Goal: Task Accomplishment & Management: Complete application form

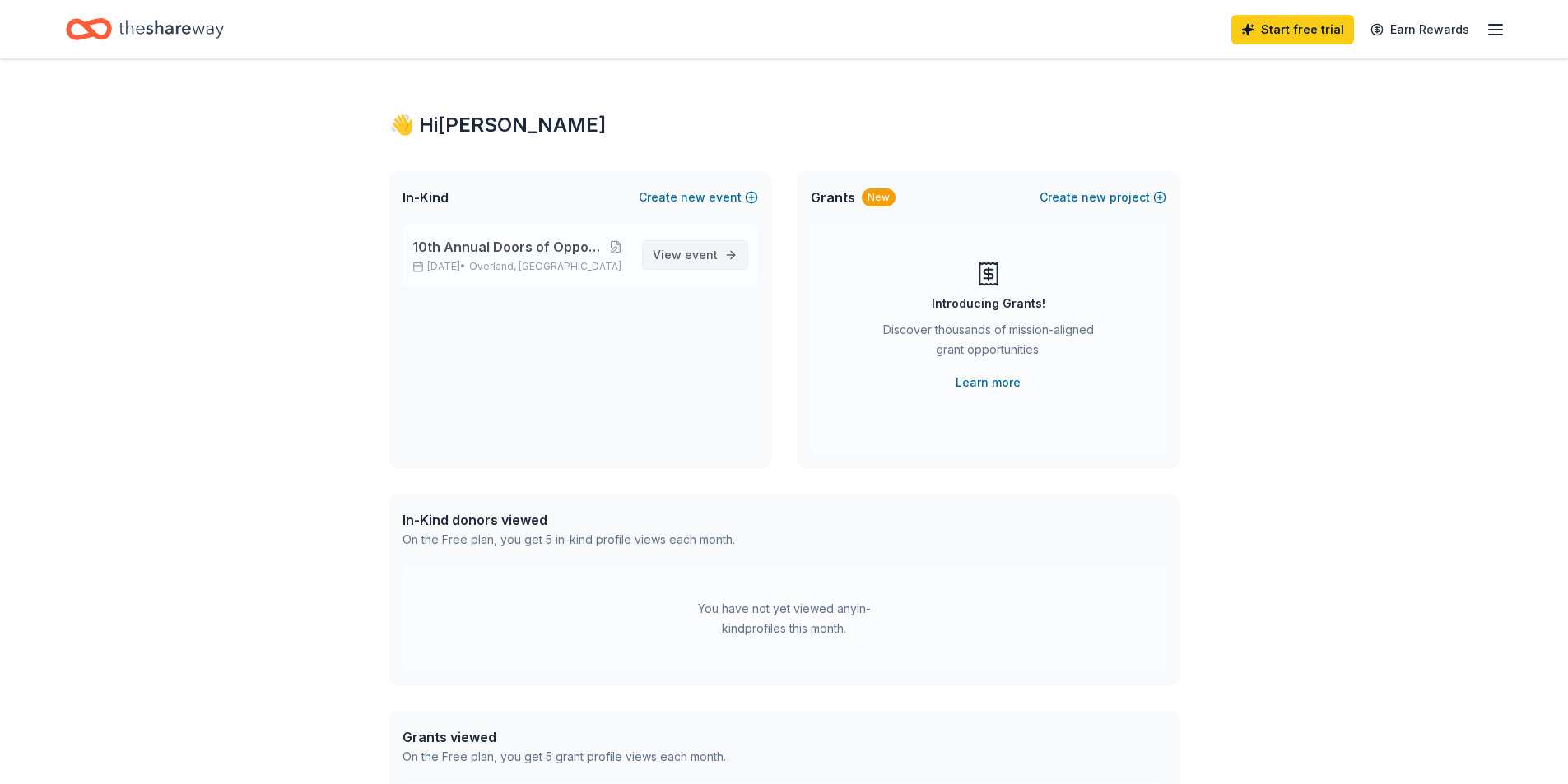
click at [689, 260] on span "event" at bounding box center [702, 254] width 33 height 14
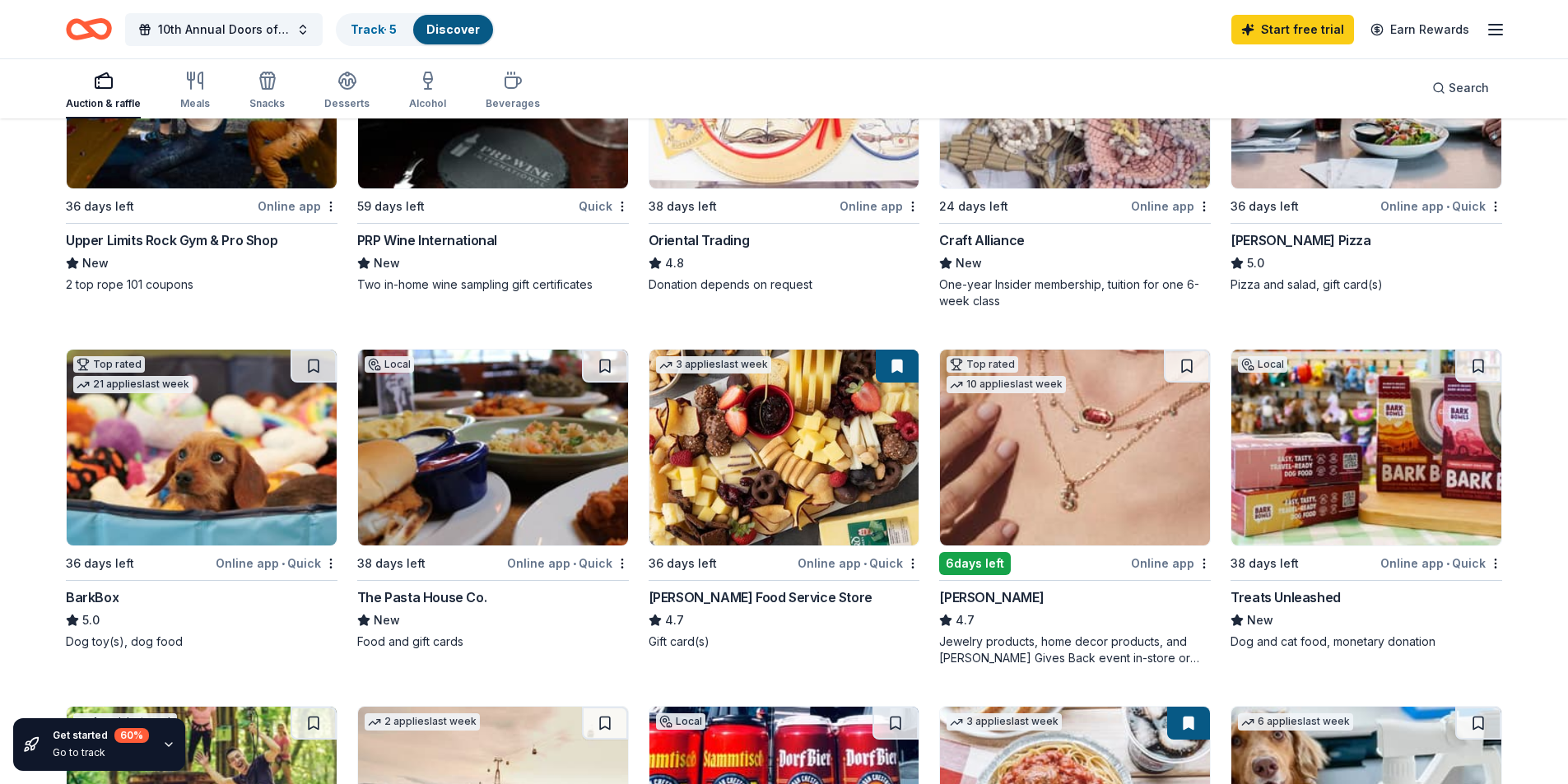
scroll to position [329, 0]
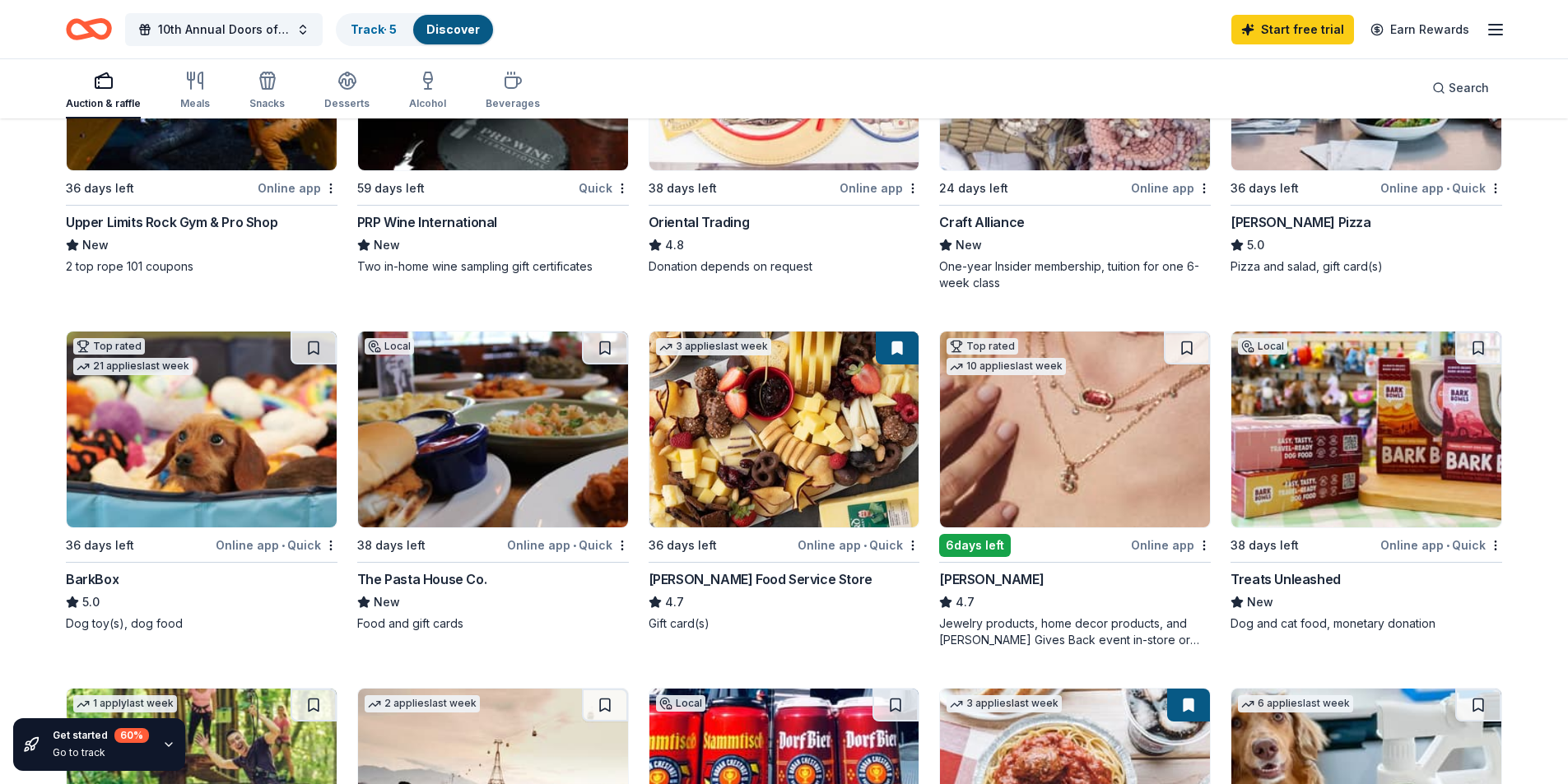
click at [157, 473] on img at bounding box center [201, 430] width 270 height 196
click at [551, 429] on img at bounding box center [492, 430] width 270 height 196
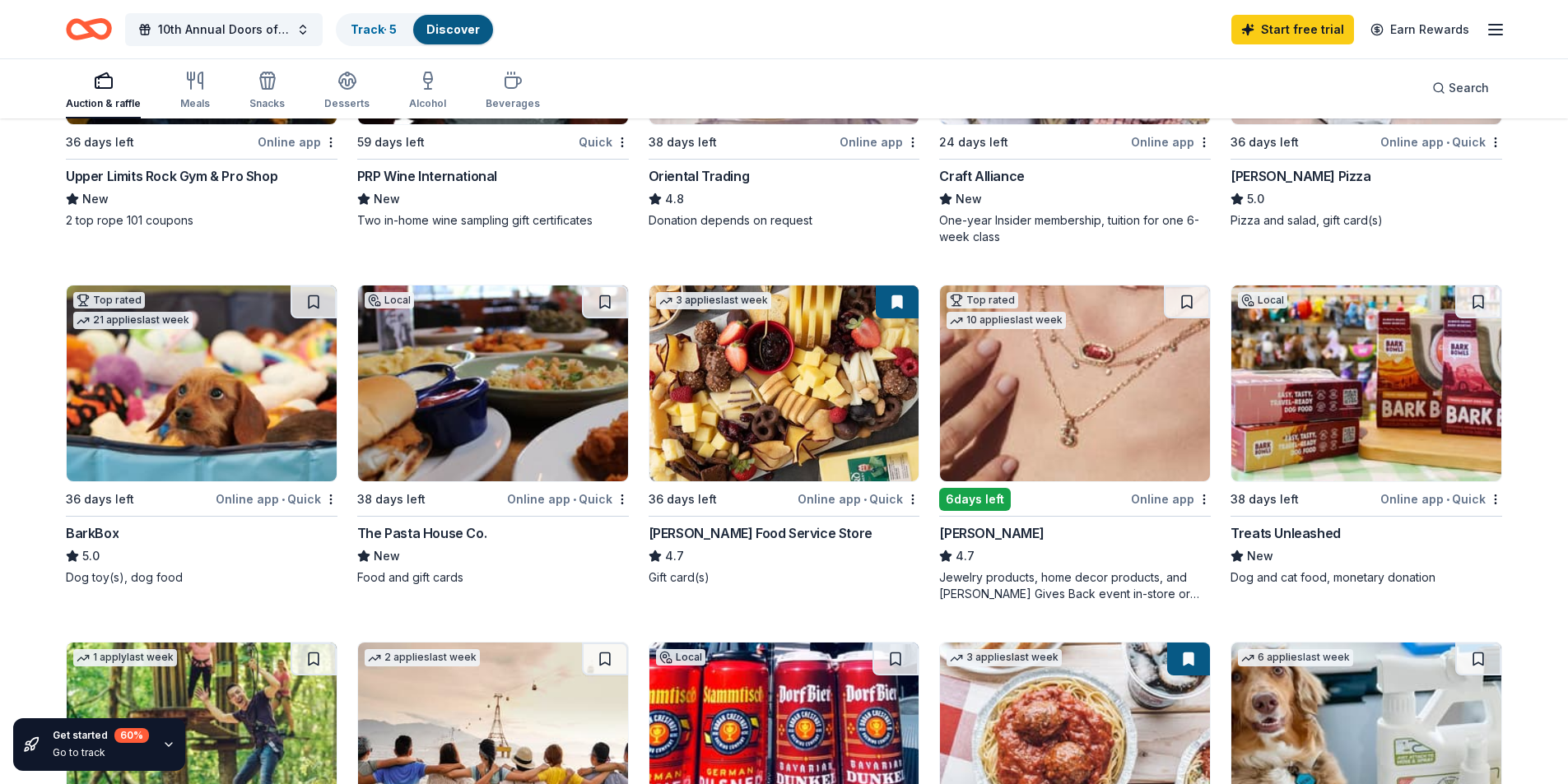
scroll to position [412, 0]
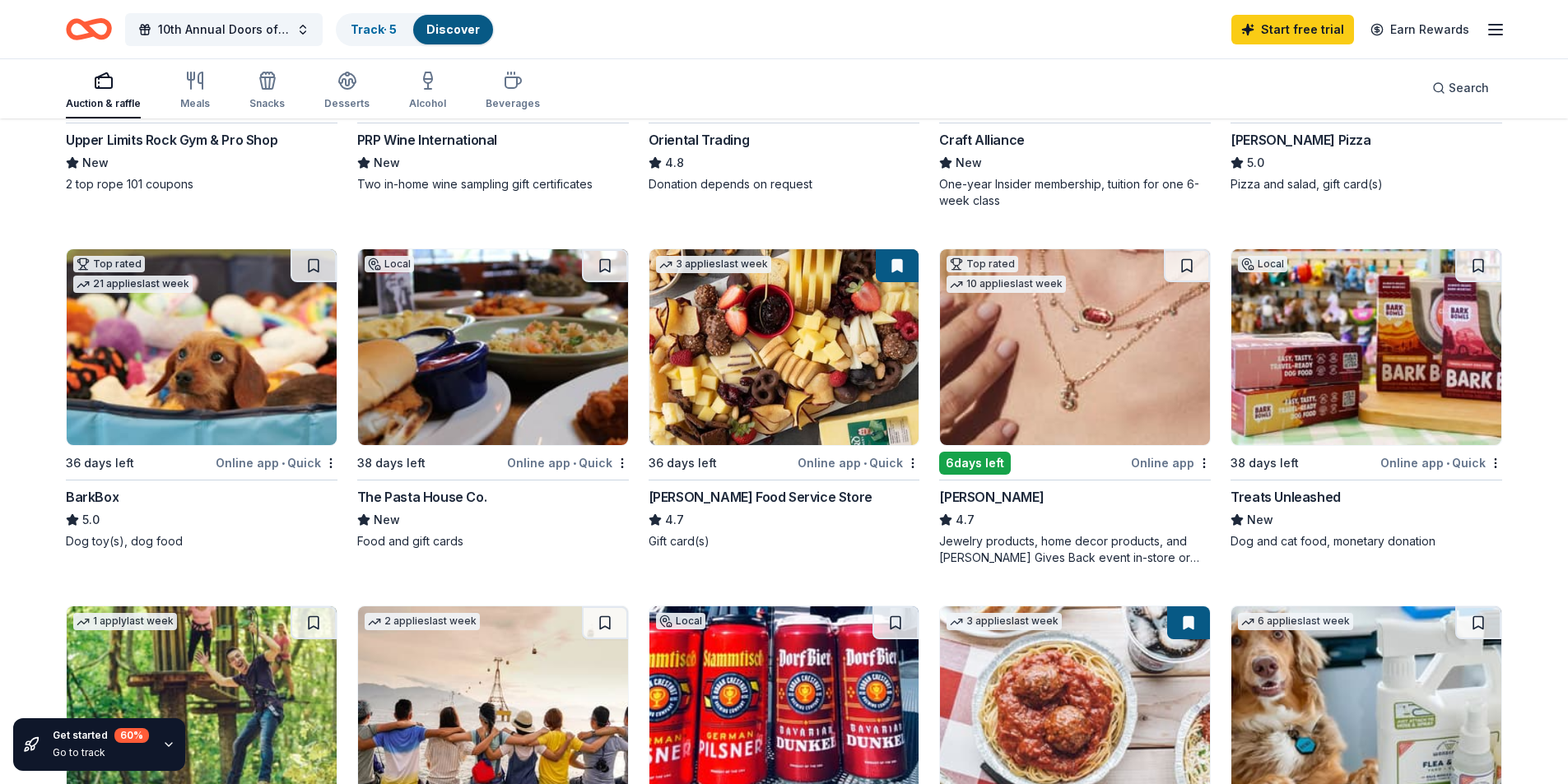
click at [1384, 358] on img at bounding box center [1366, 347] width 270 height 196
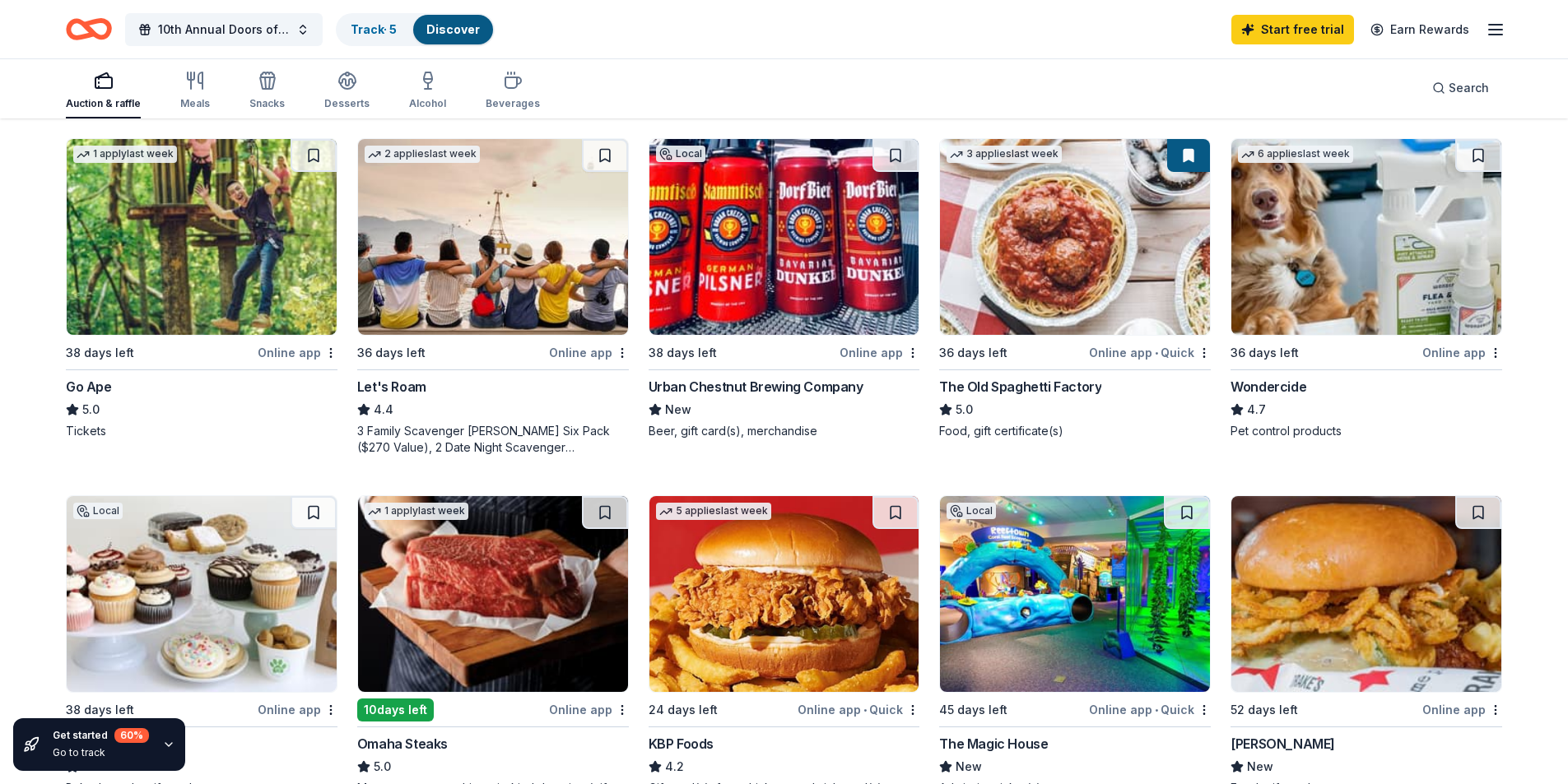
scroll to position [906, 0]
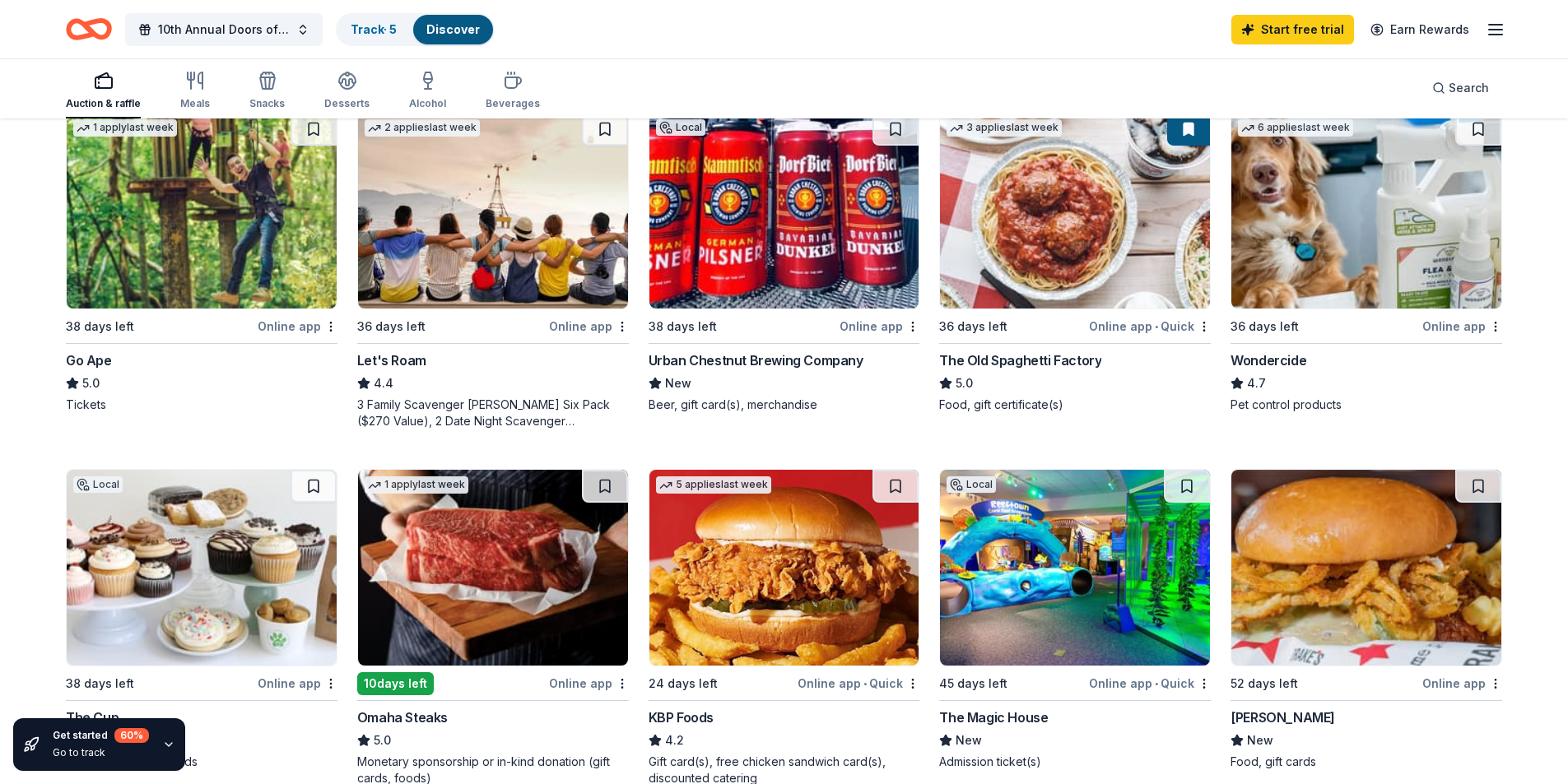
click at [761, 247] on img at bounding box center [784, 211] width 270 height 196
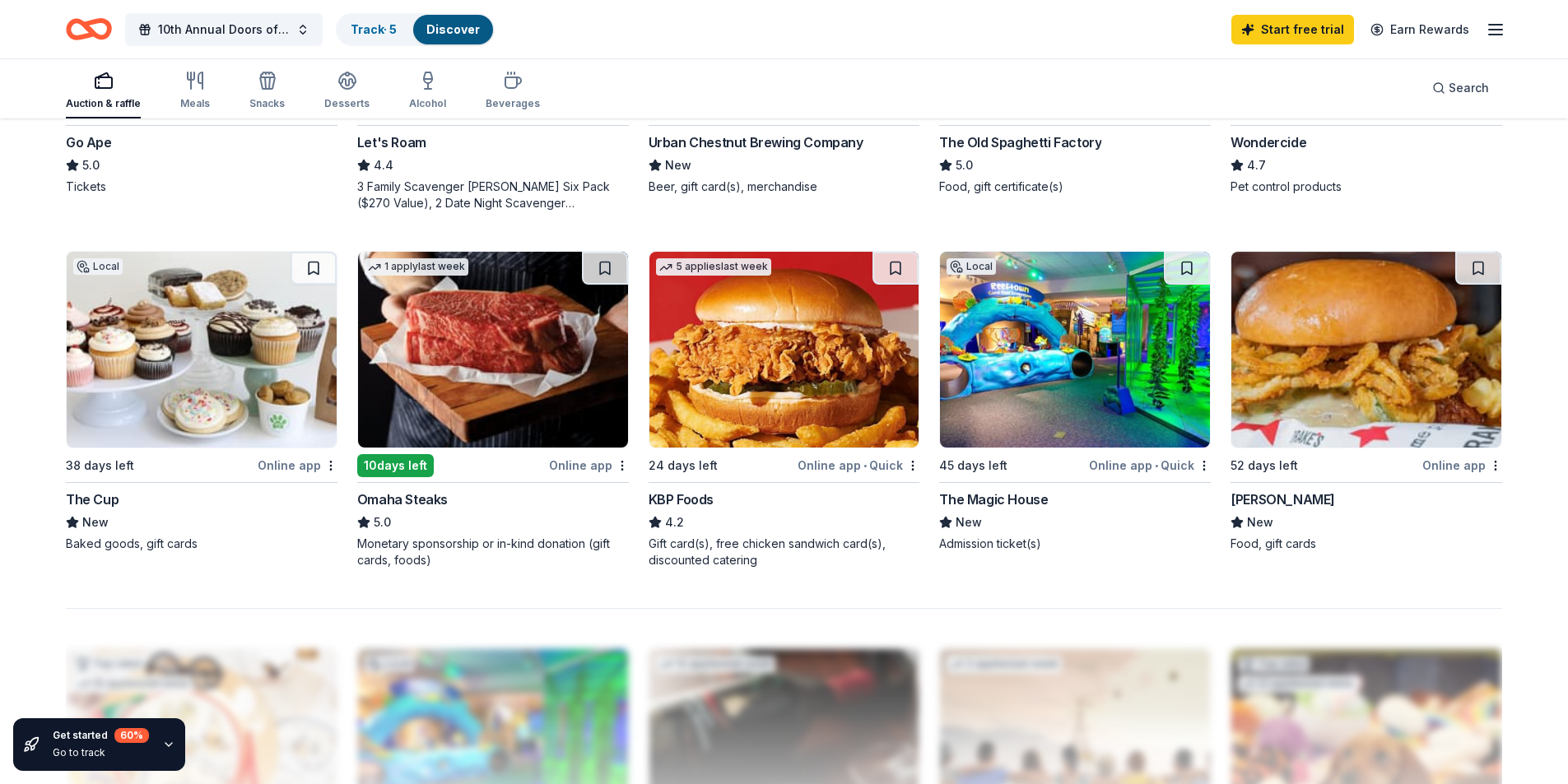
scroll to position [1152, 0]
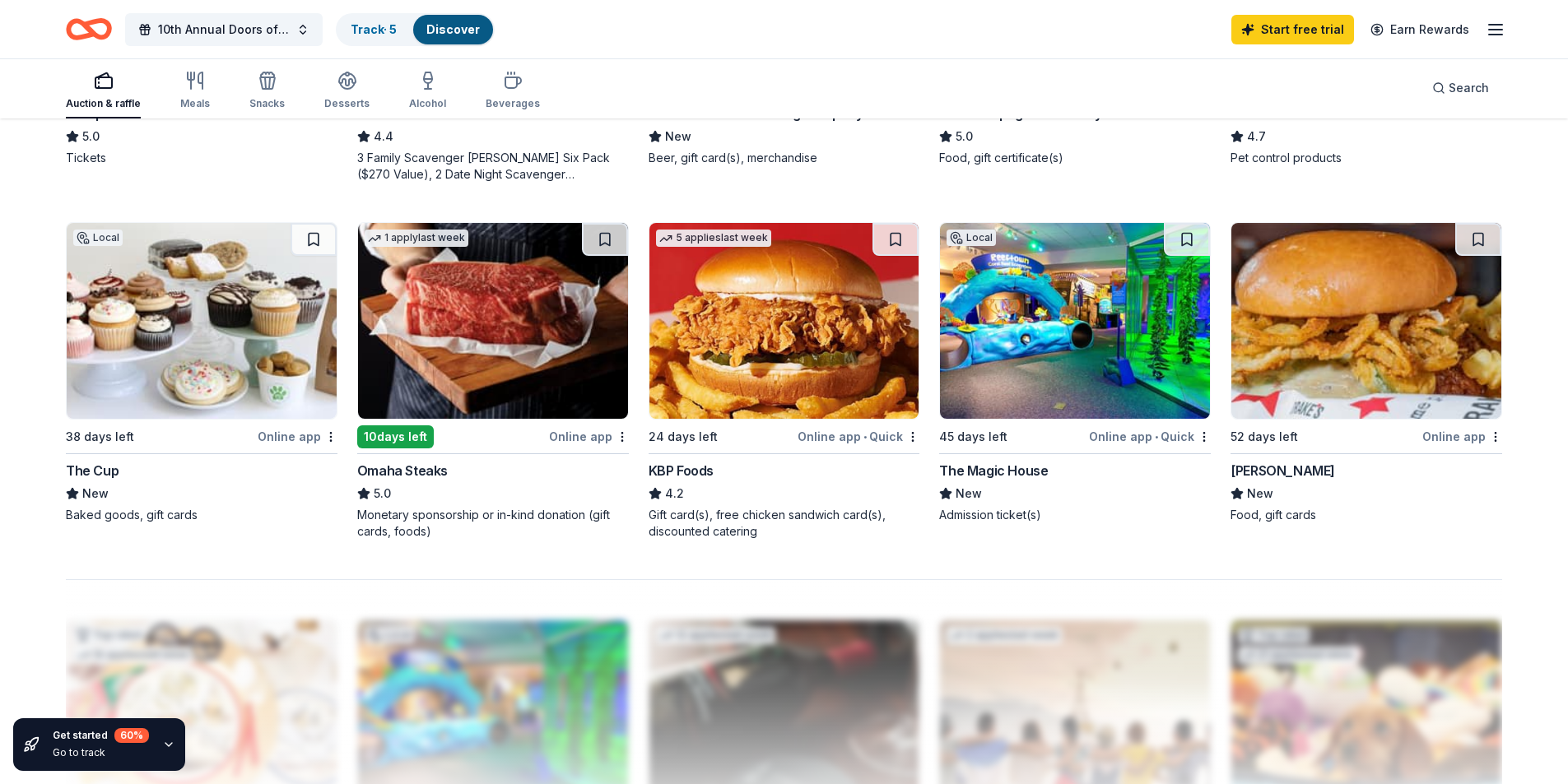
click at [484, 359] on img at bounding box center [492, 321] width 270 height 196
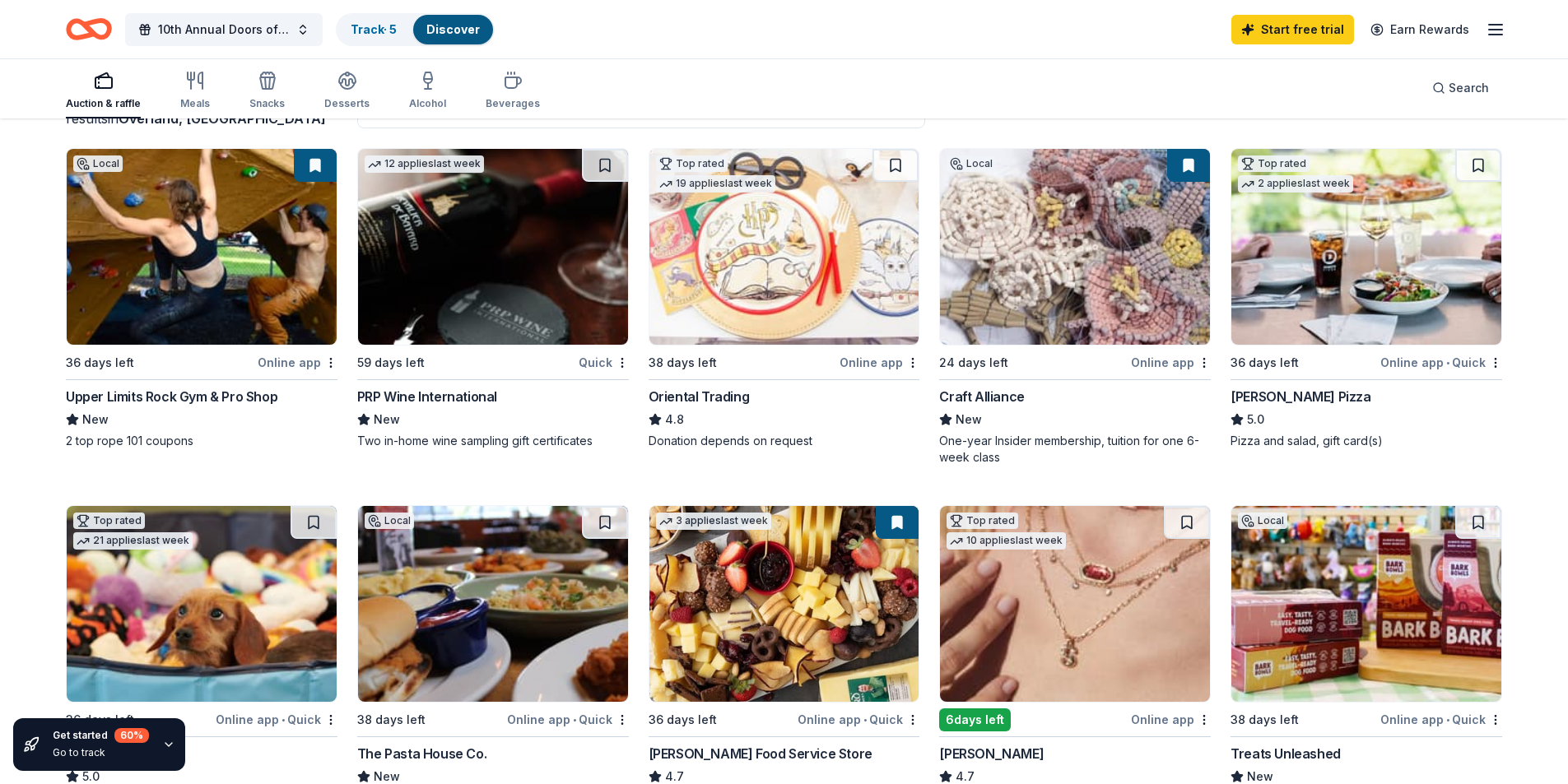
scroll to position [0, 0]
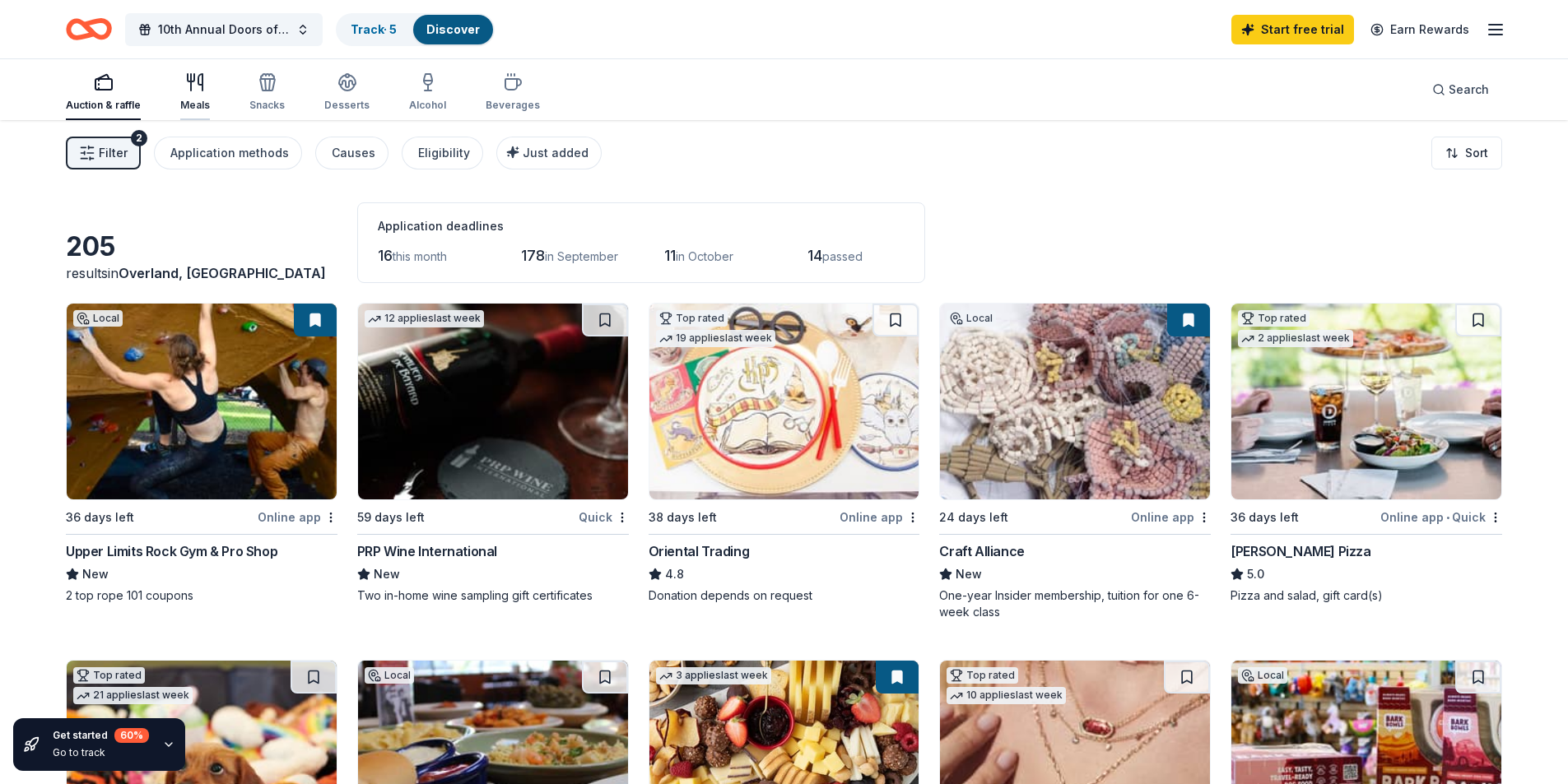
click at [197, 89] on icon "button" at bounding box center [194, 82] width 20 height 20
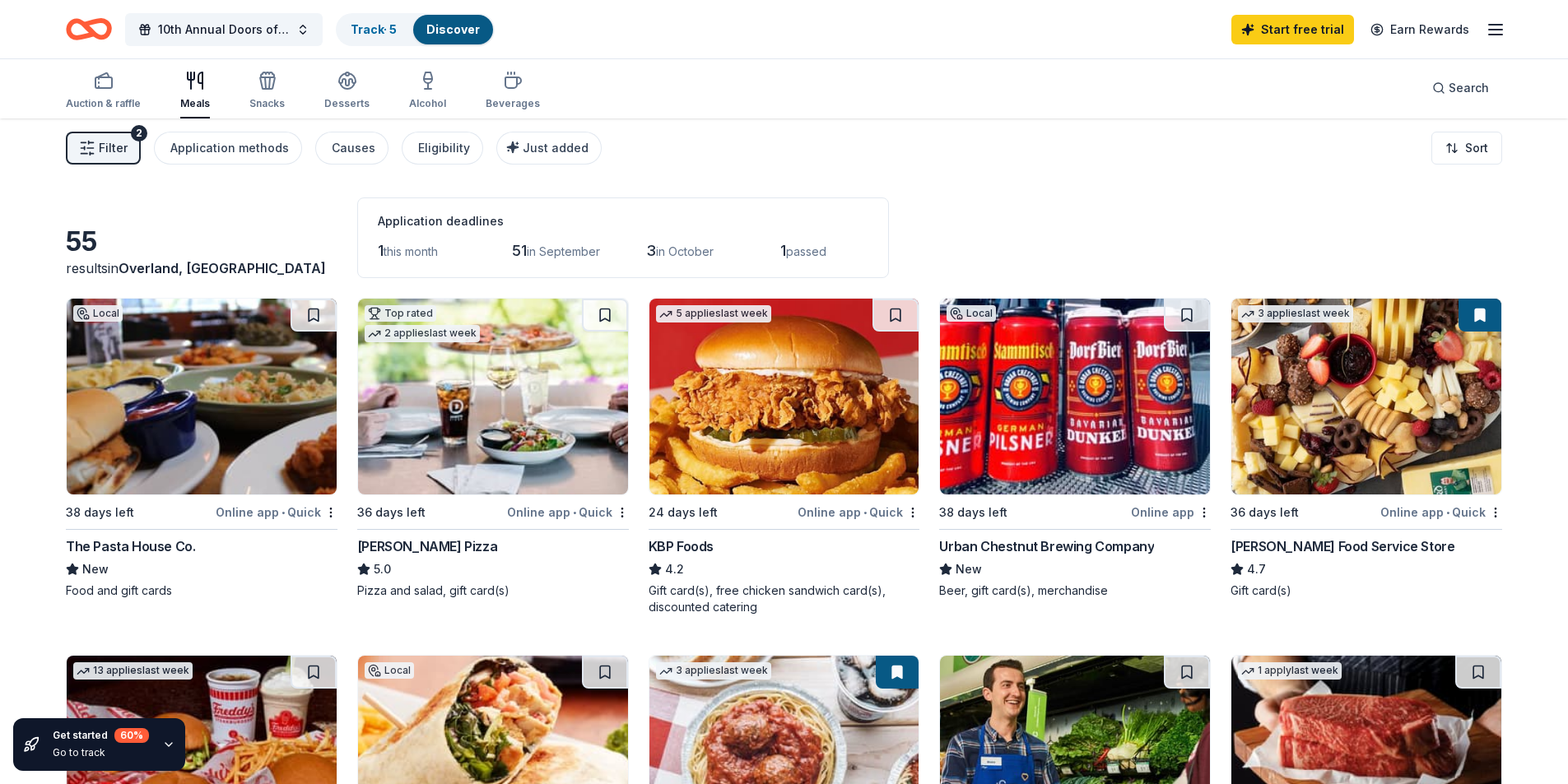
scroll to position [82, 0]
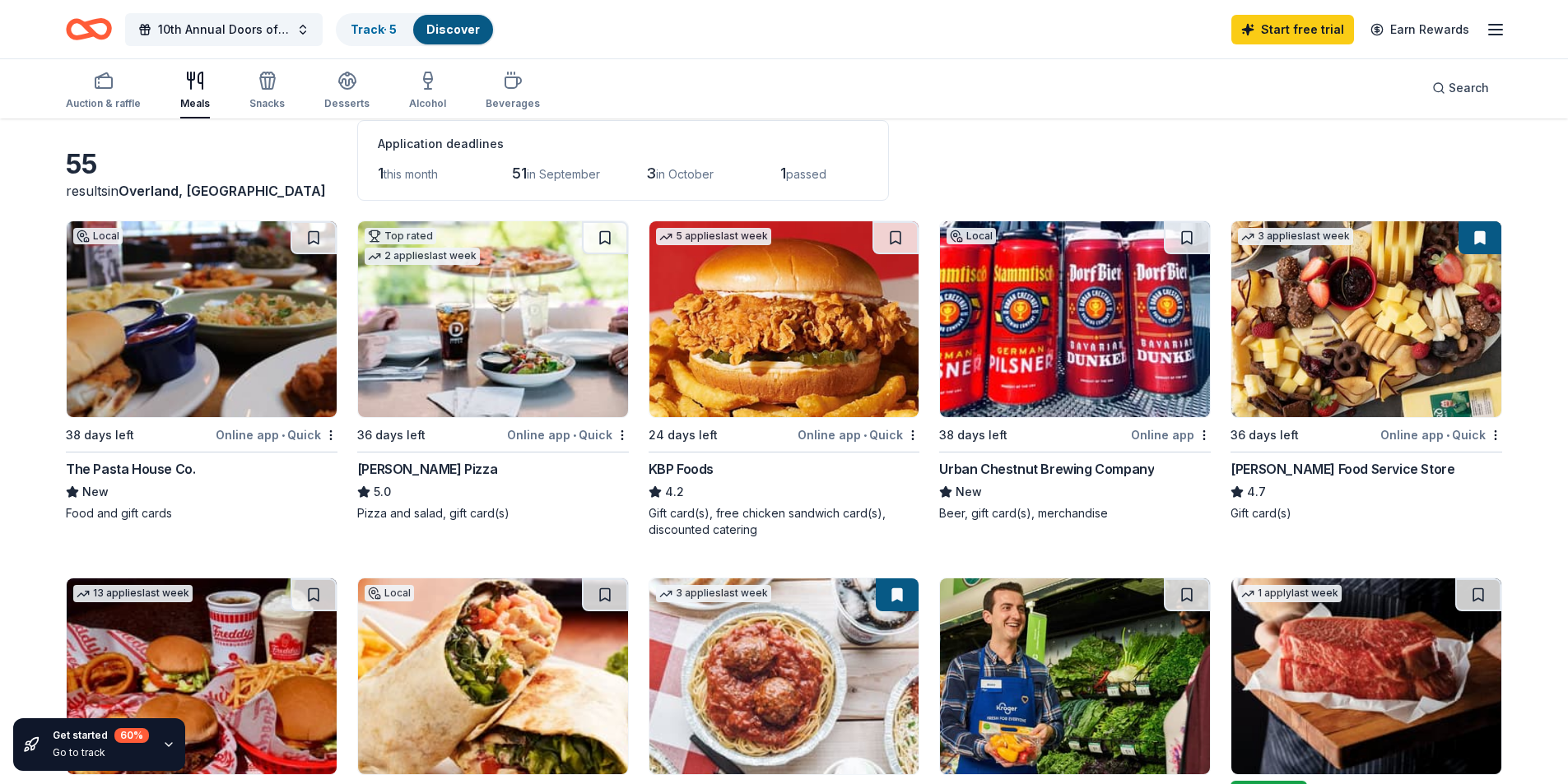
click at [1291, 314] on img at bounding box center [1366, 320] width 270 height 196
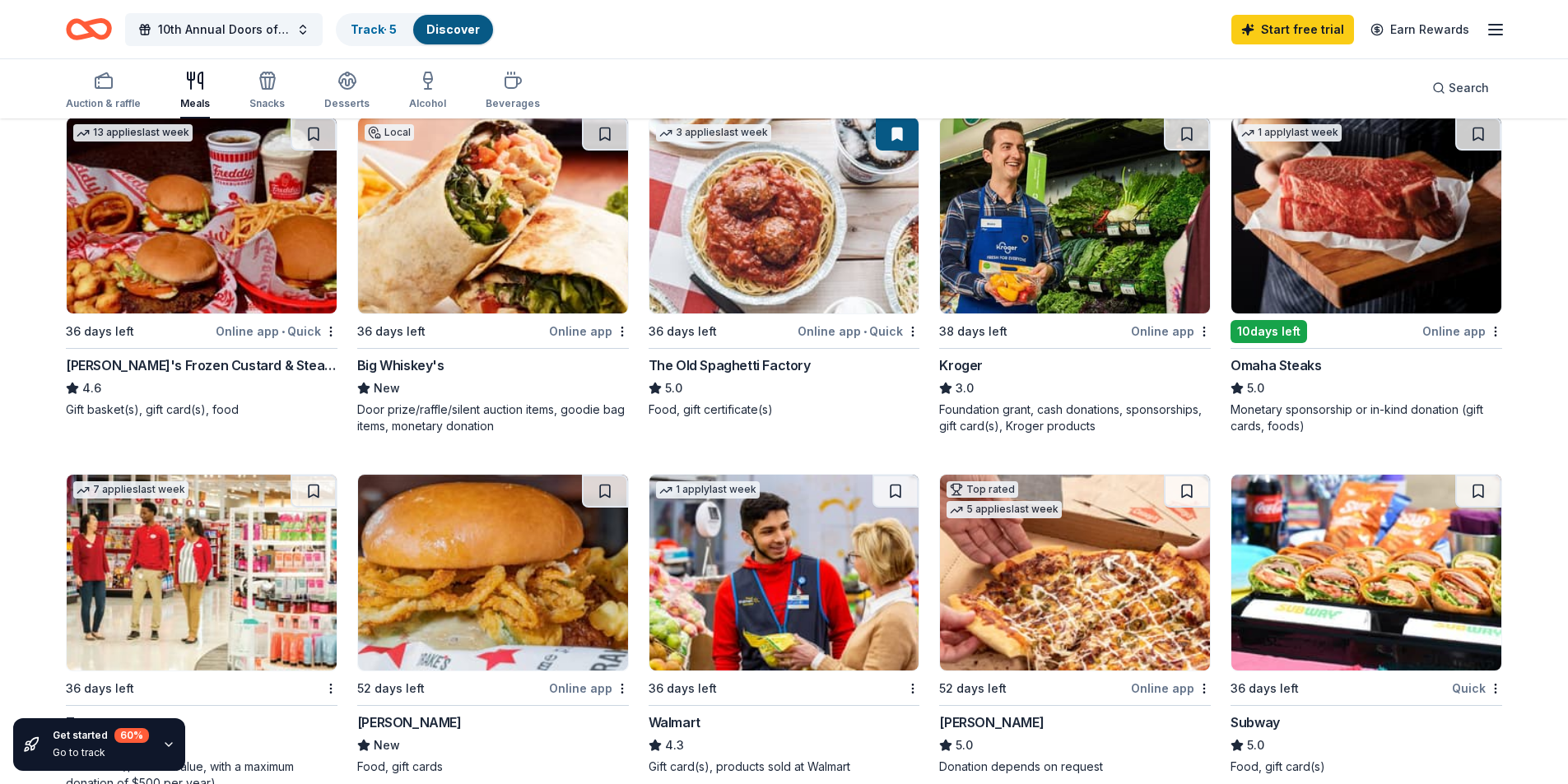
scroll to position [576, 0]
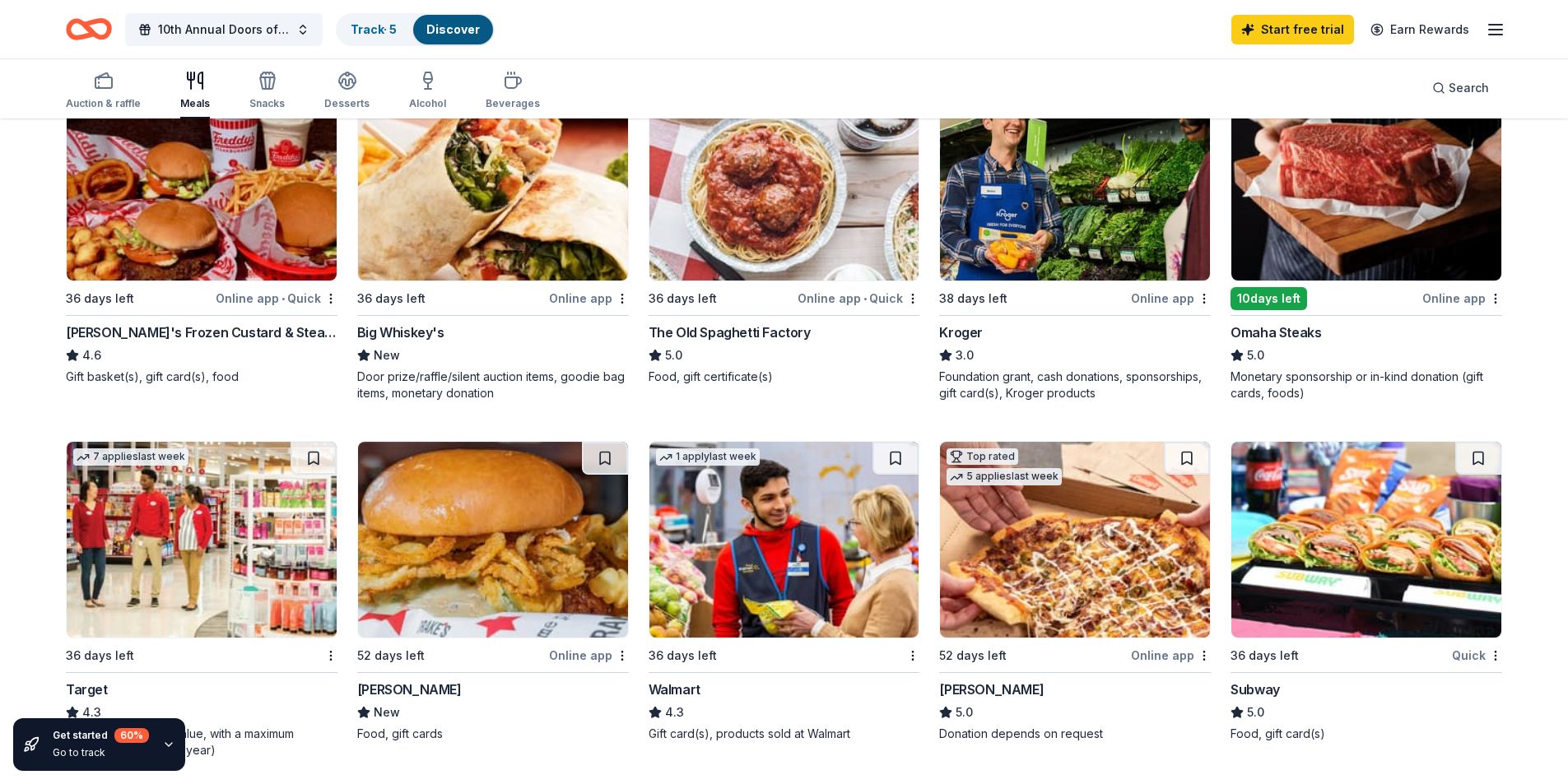
click at [187, 217] on img at bounding box center [201, 183] width 270 height 196
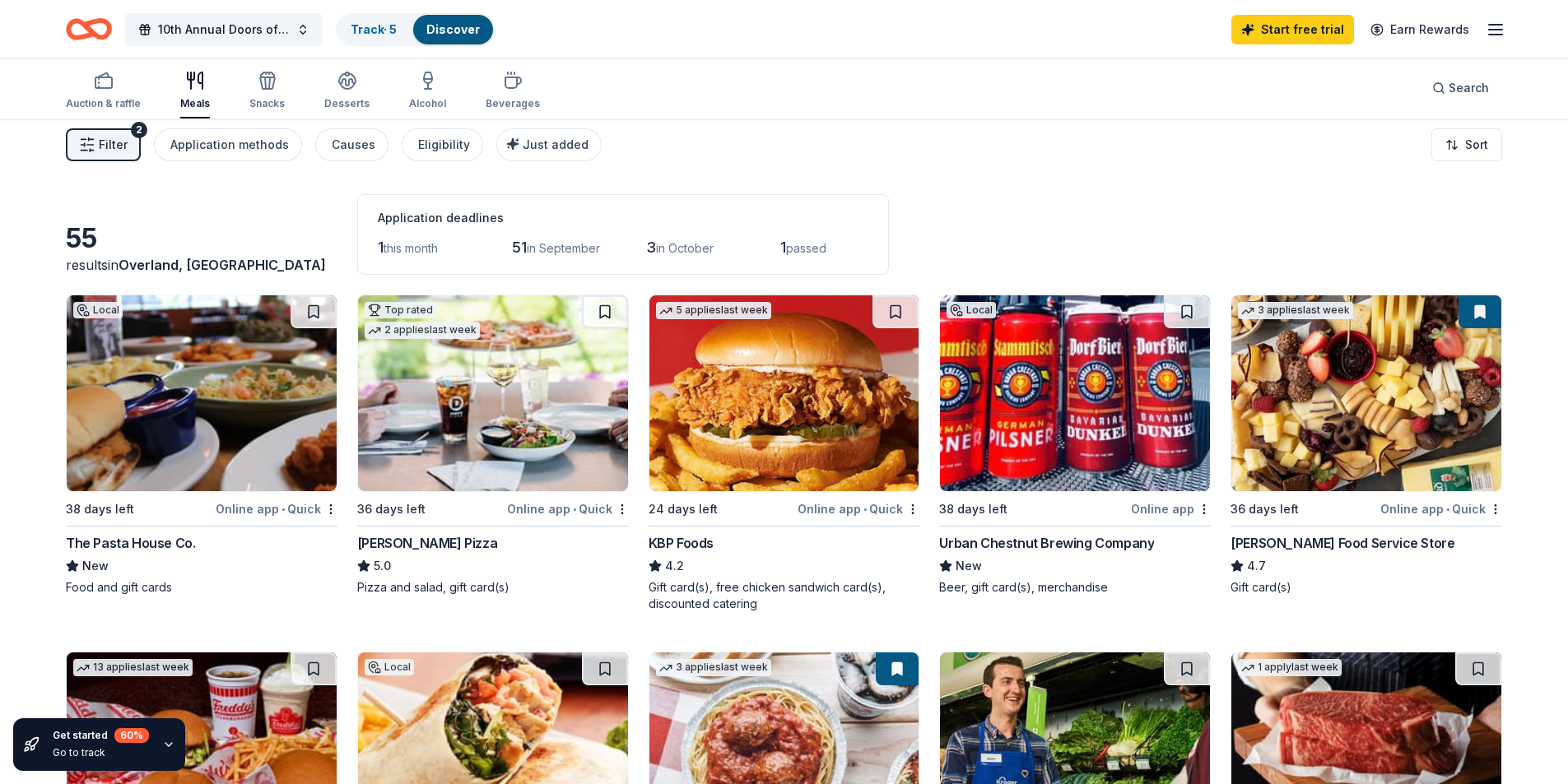
scroll to position [0, 0]
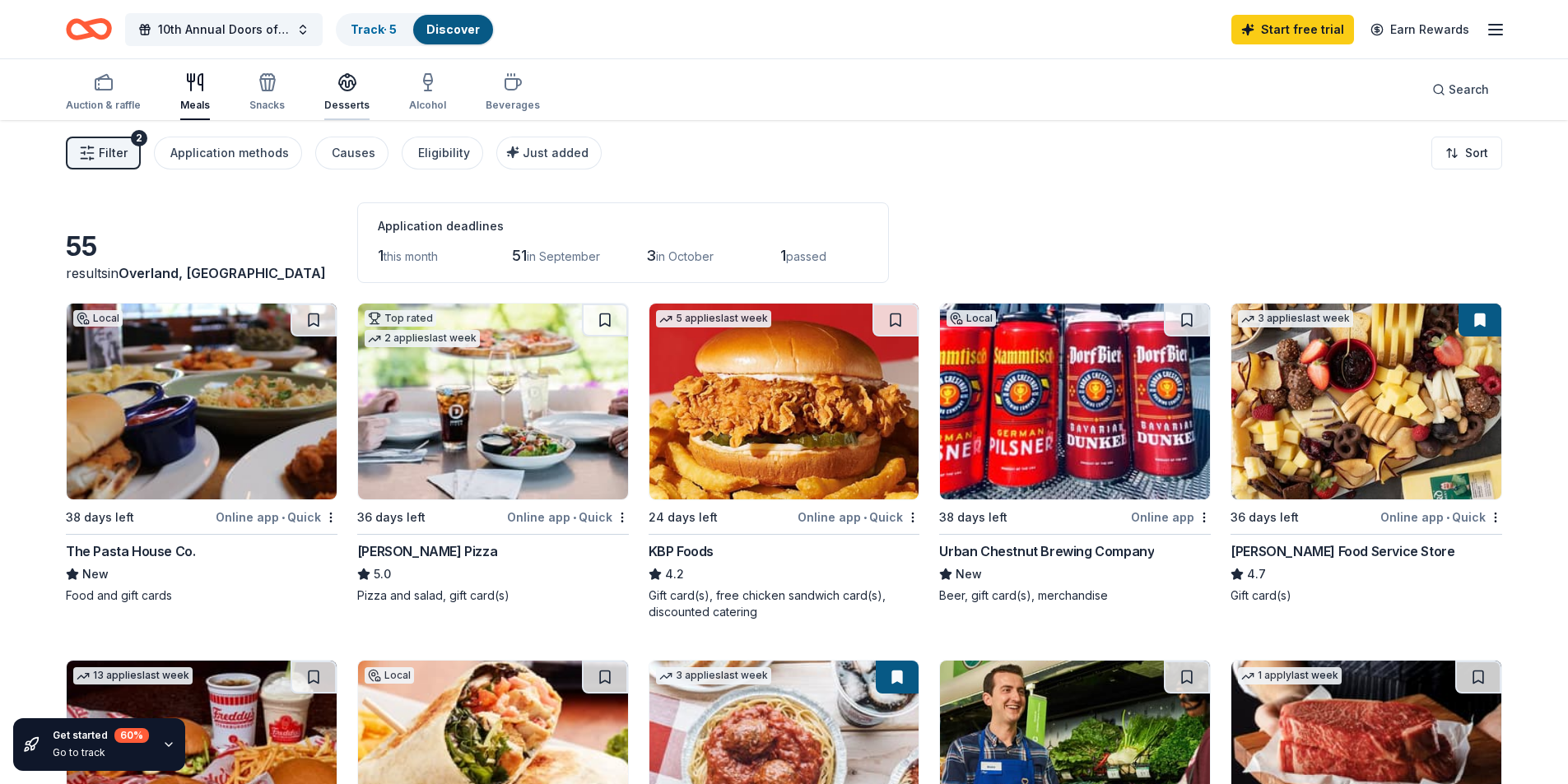
click at [345, 99] on div "Desserts" at bounding box center [346, 105] width 45 height 13
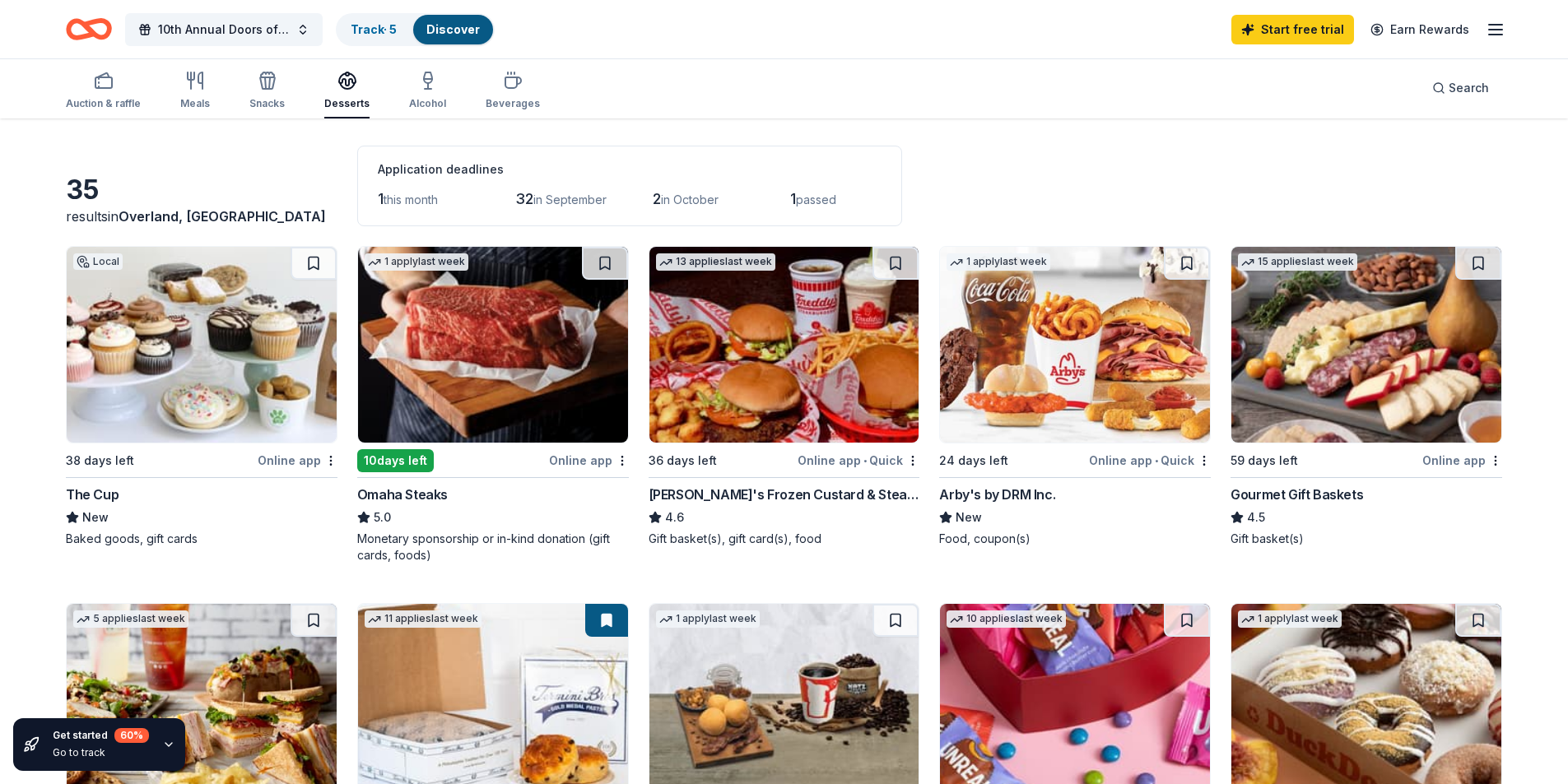
scroll to position [82, 0]
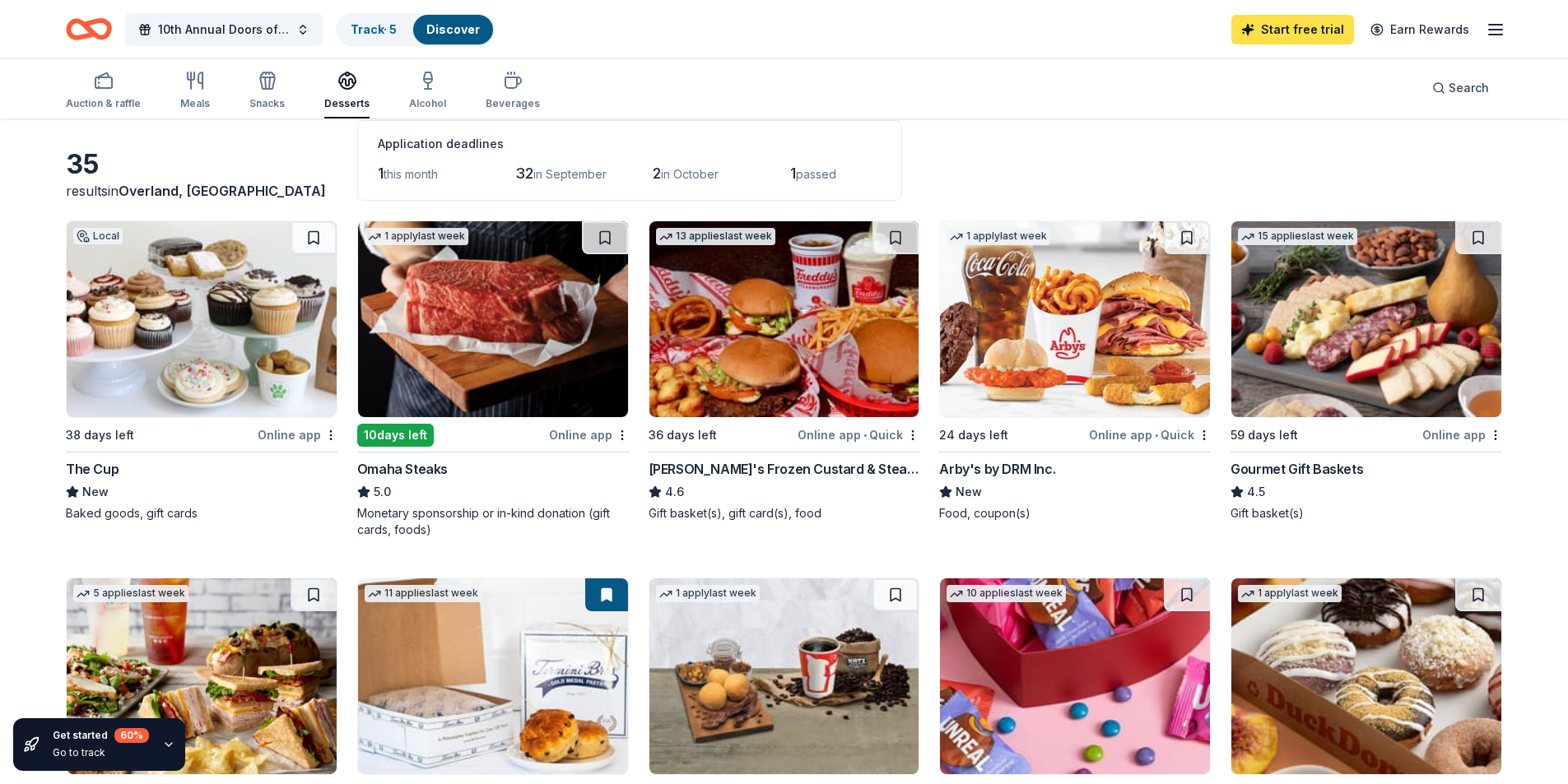
click at [1277, 23] on link "Start free trial" at bounding box center [1292, 30] width 122 height 30
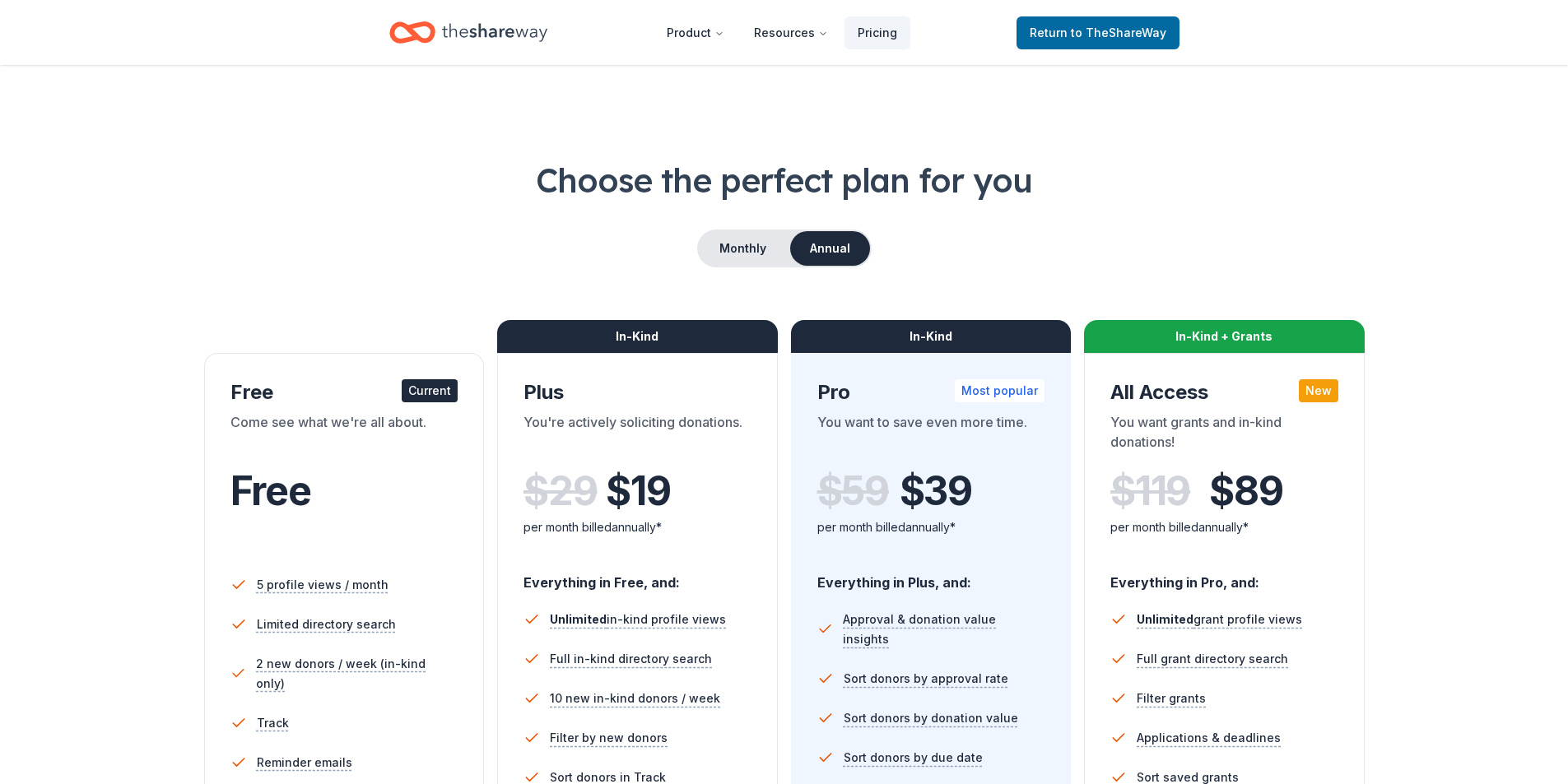
click at [117, 213] on div "Choose the perfect plan for you Monthly Annual Free Current Come see what we're…" at bounding box center [784, 559] width 1436 height 805
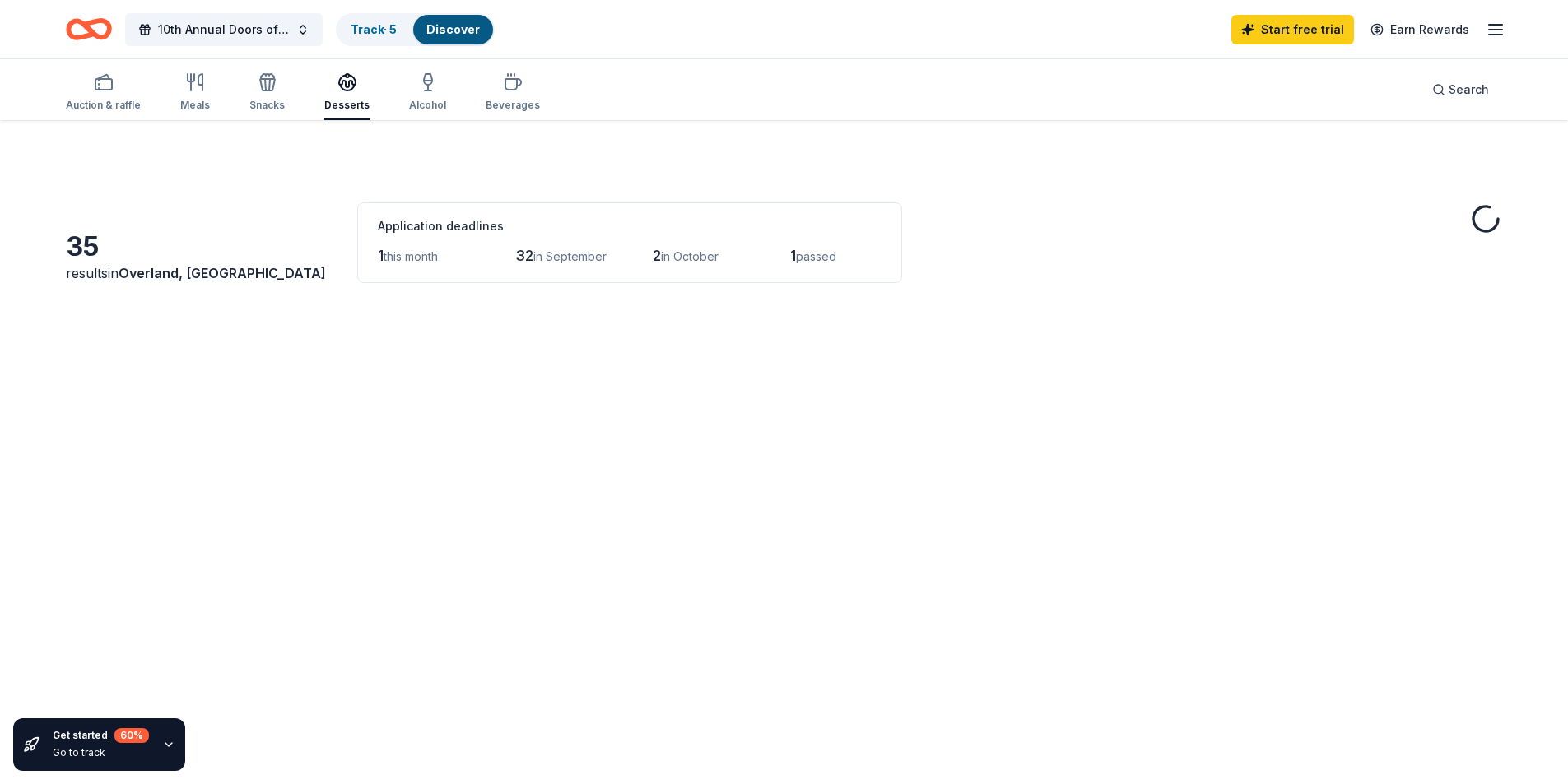
scroll to position [82, 0]
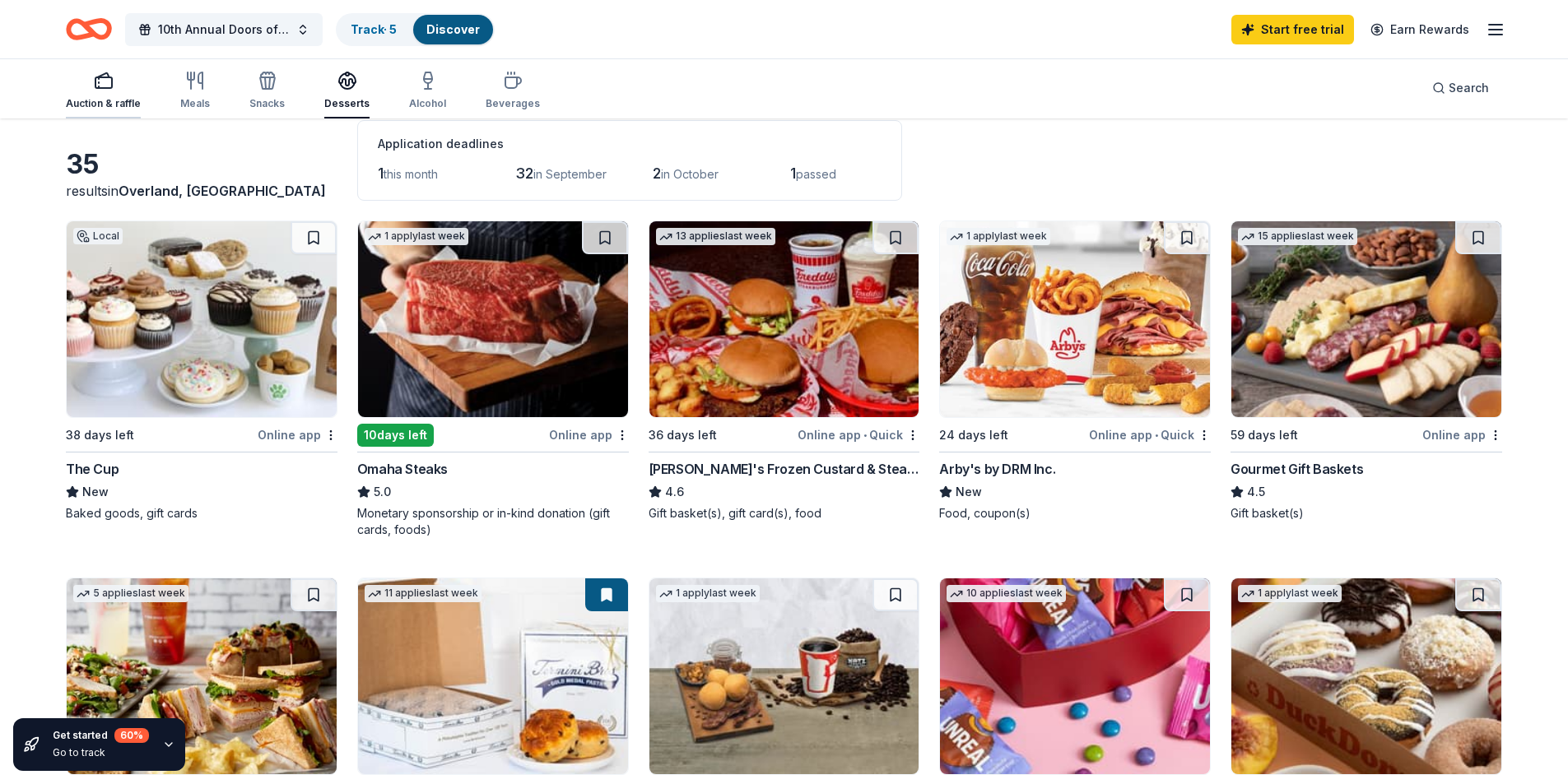
click at [83, 93] on div "Auction & raffle" at bounding box center [103, 91] width 75 height 40
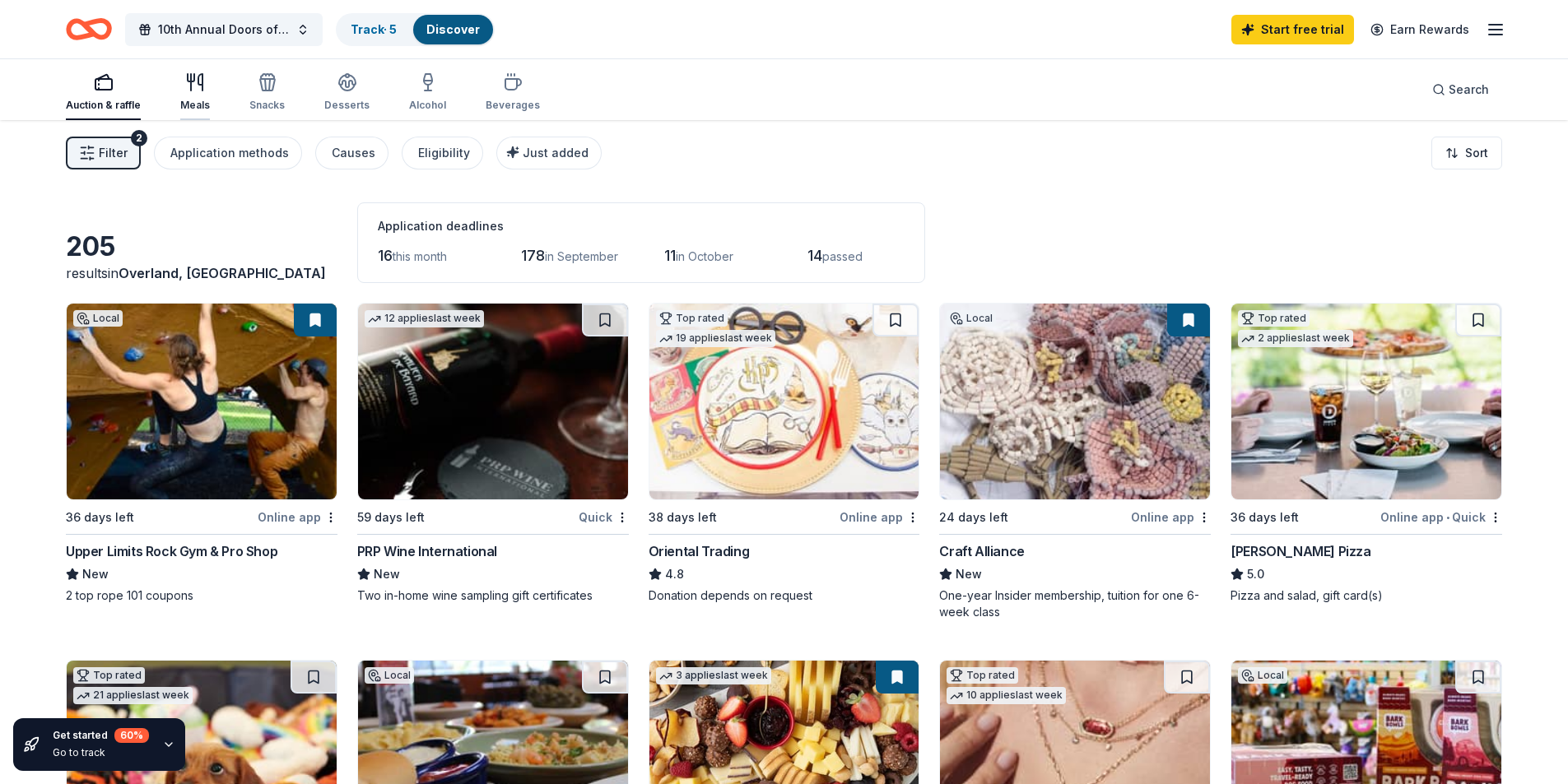
click at [182, 101] on div "Meals" at bounding box center [195, 105] width 30 height 13
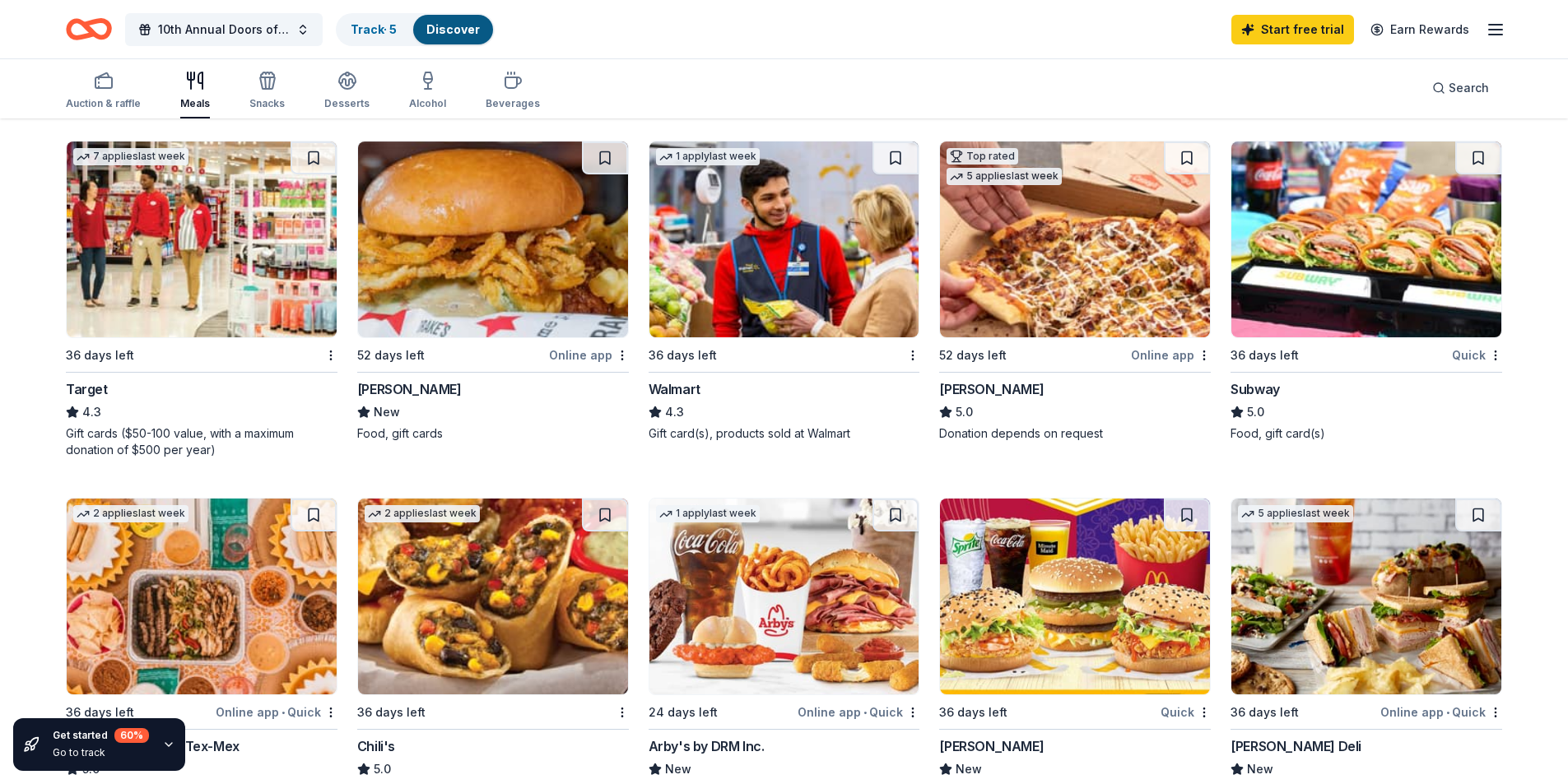
scroll to position [906, 0]
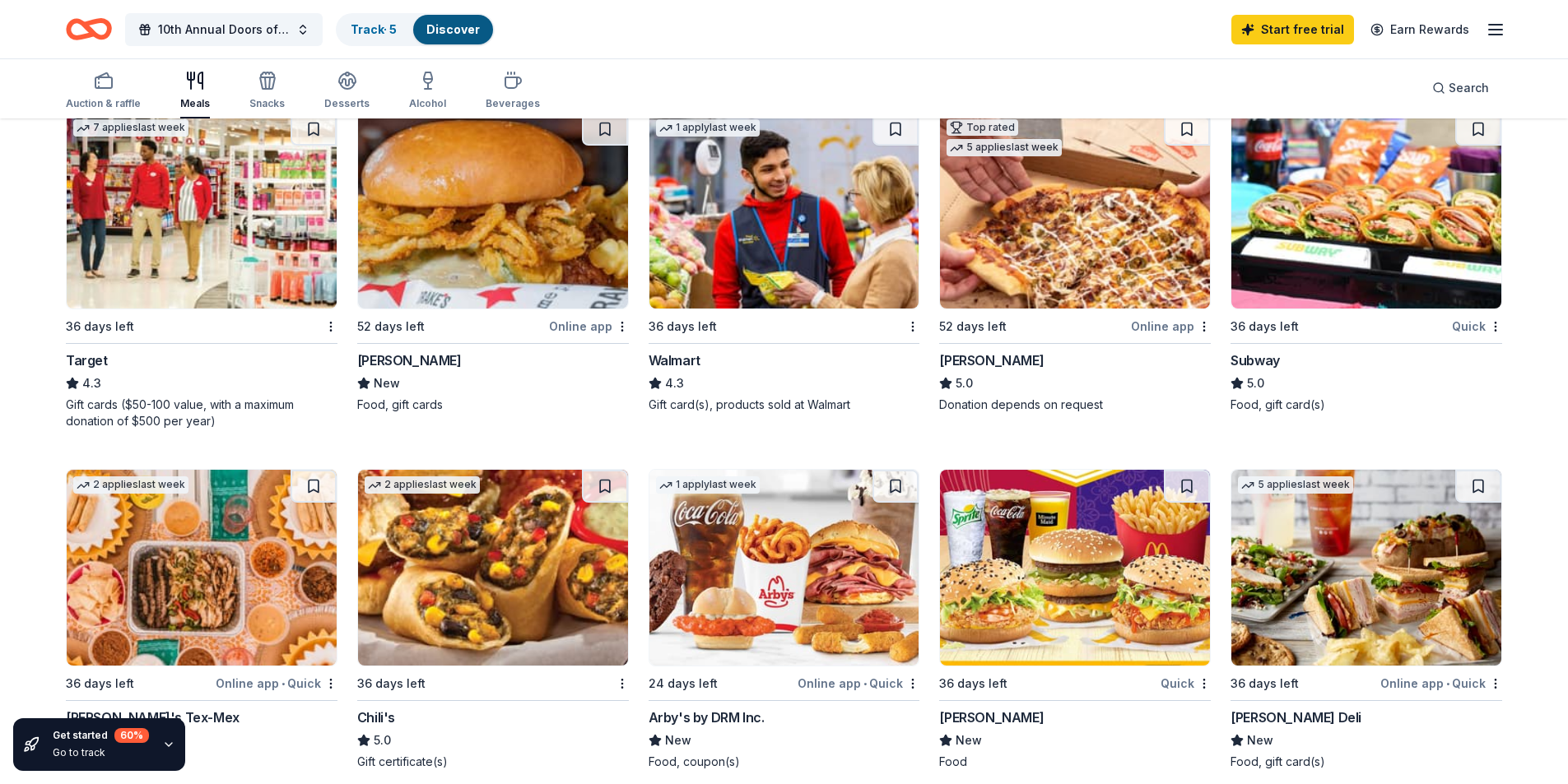
click at [174, 221] on img at bounding box center [201, 211] width 270 height 196
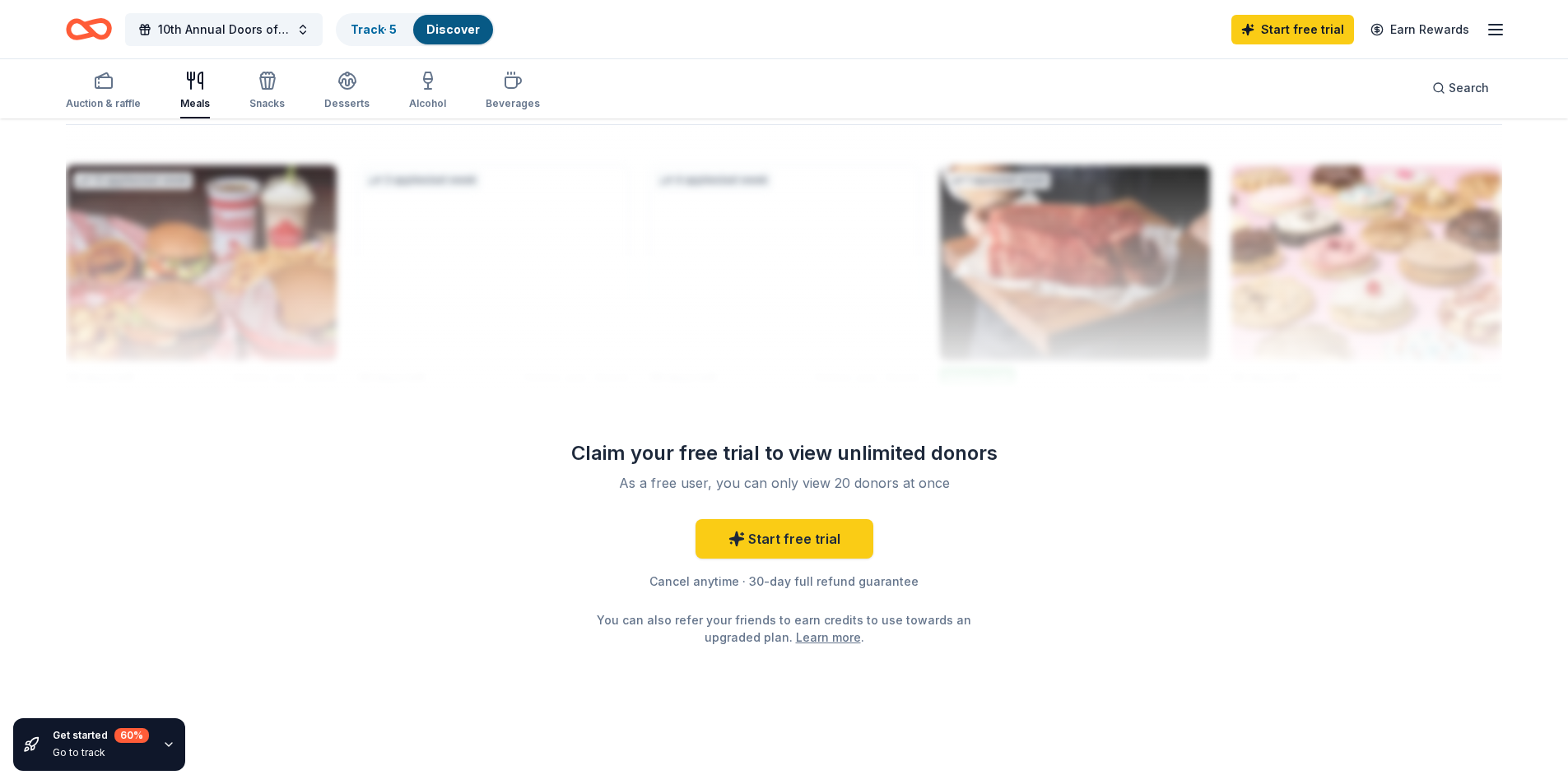
scroll to position [1015, 0]
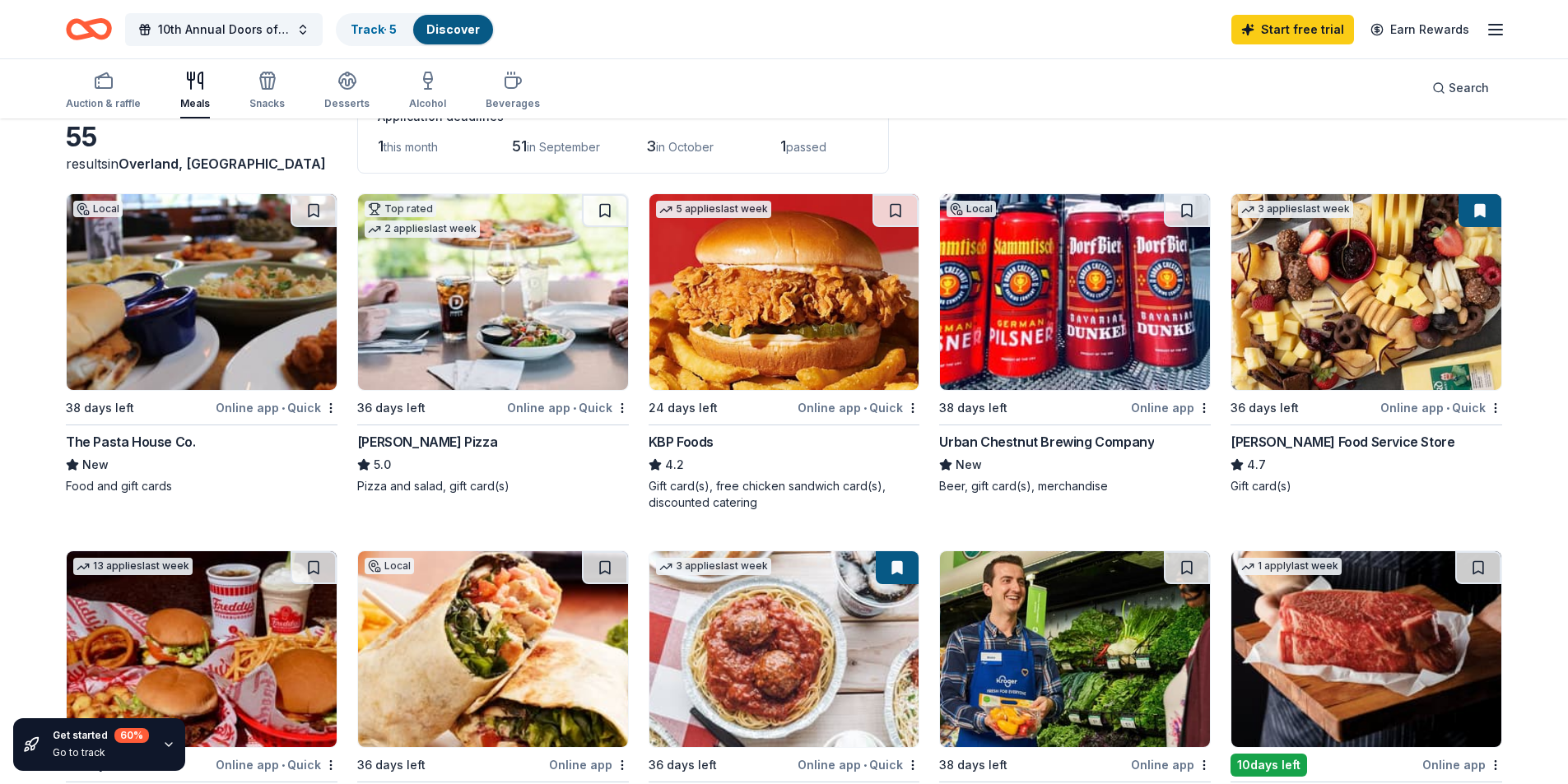
scroll to position [0, 0]
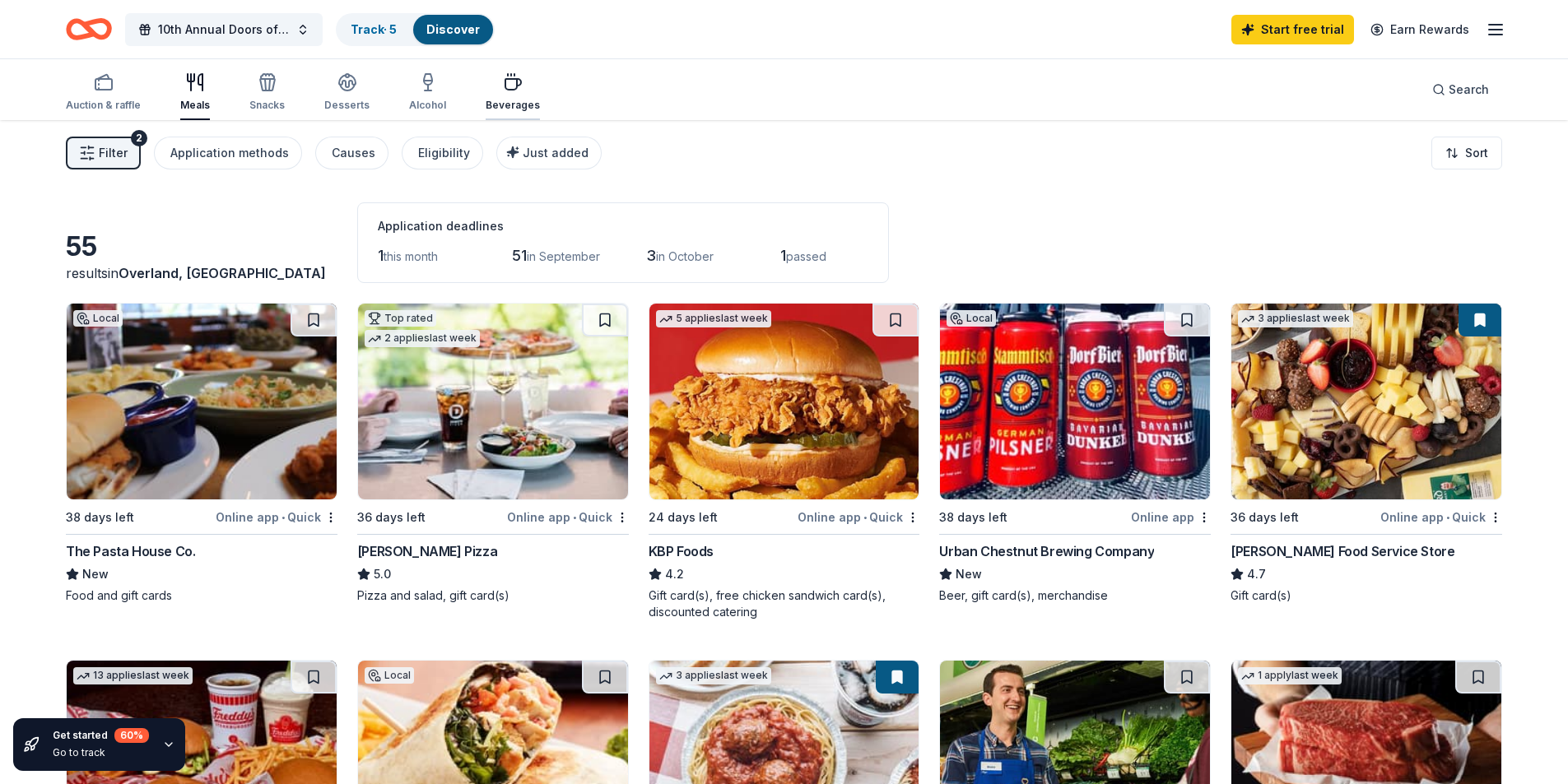
click at [503, 90] on icon "button" at bounding box center [512, 82] width 20 height 20
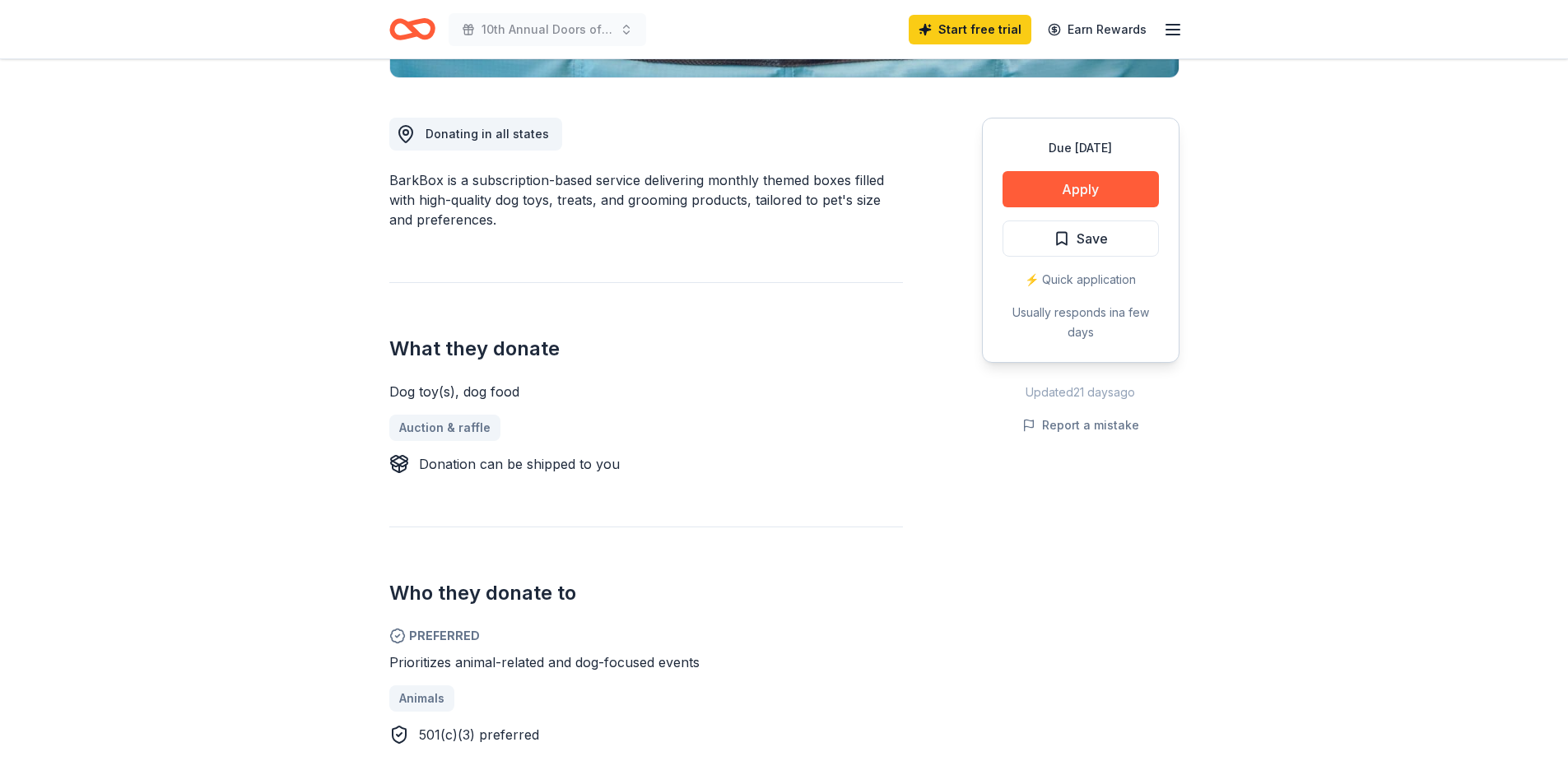
scroll to position [741, 0]
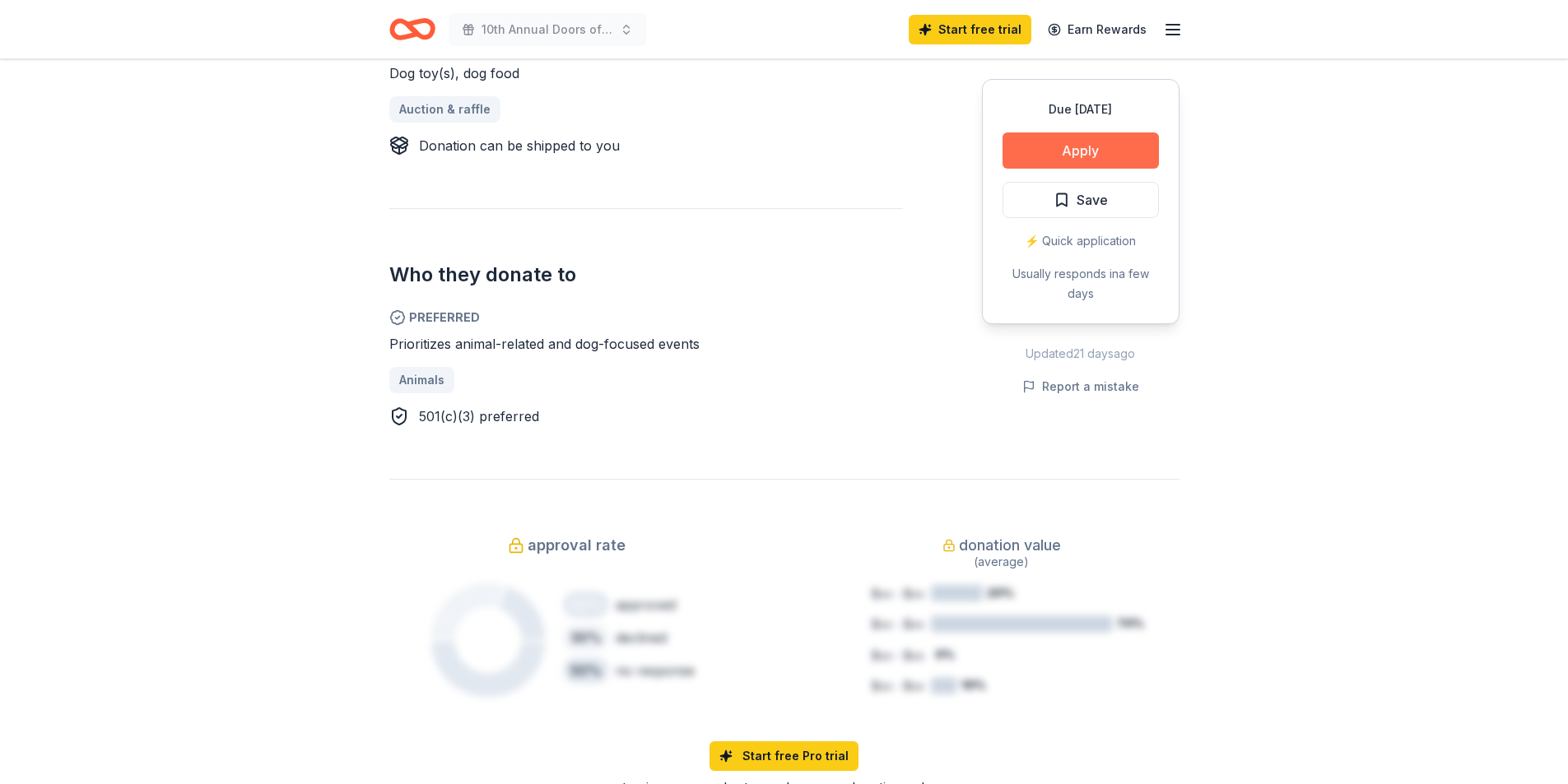
click at [1065, 145] on button "Apply" at bounding box center [1081, 151] width 156 height 36
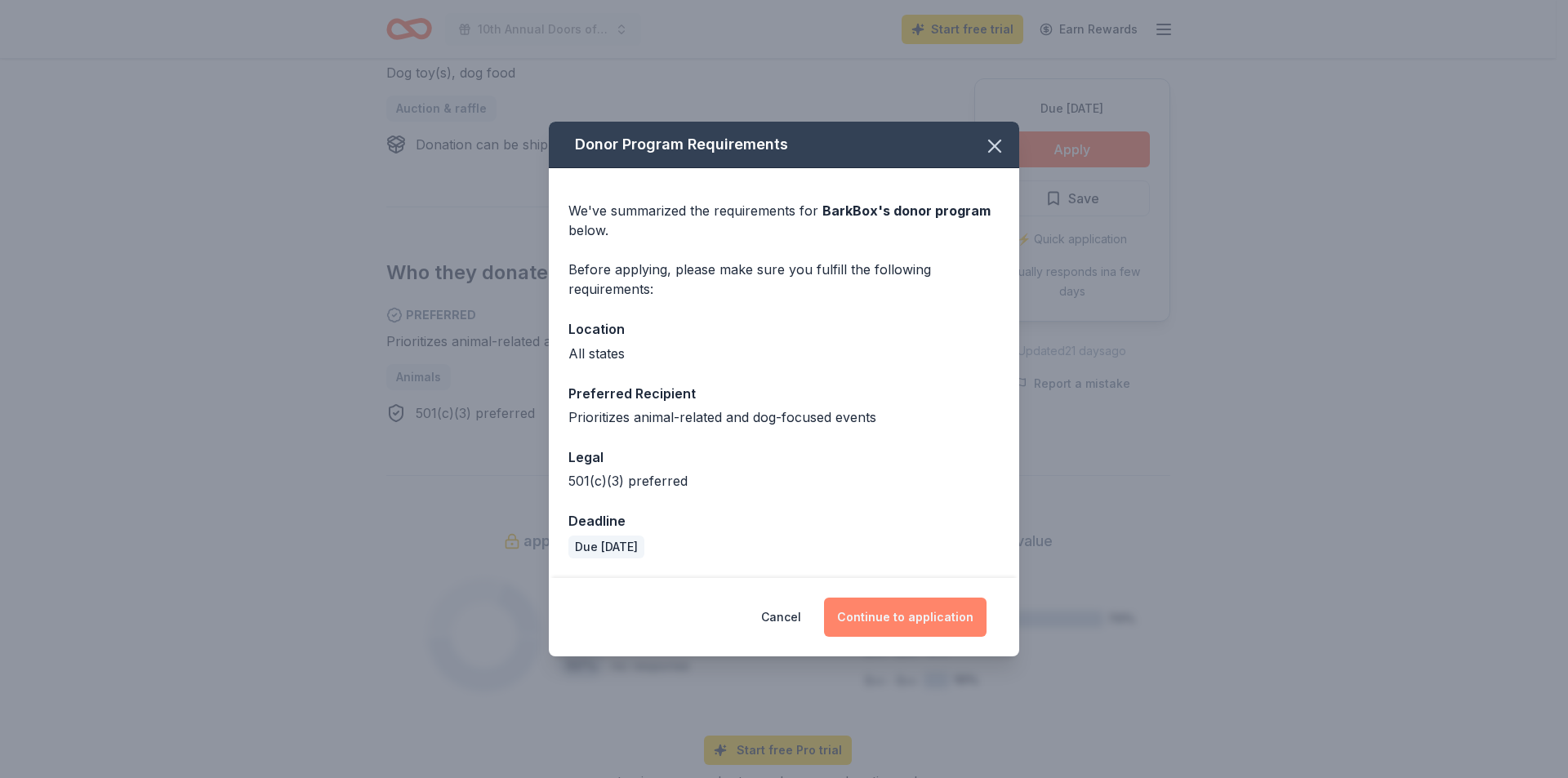
click at [901, 619] on button "Continue to application" at bounding box center [905, 618] width 163 height 40
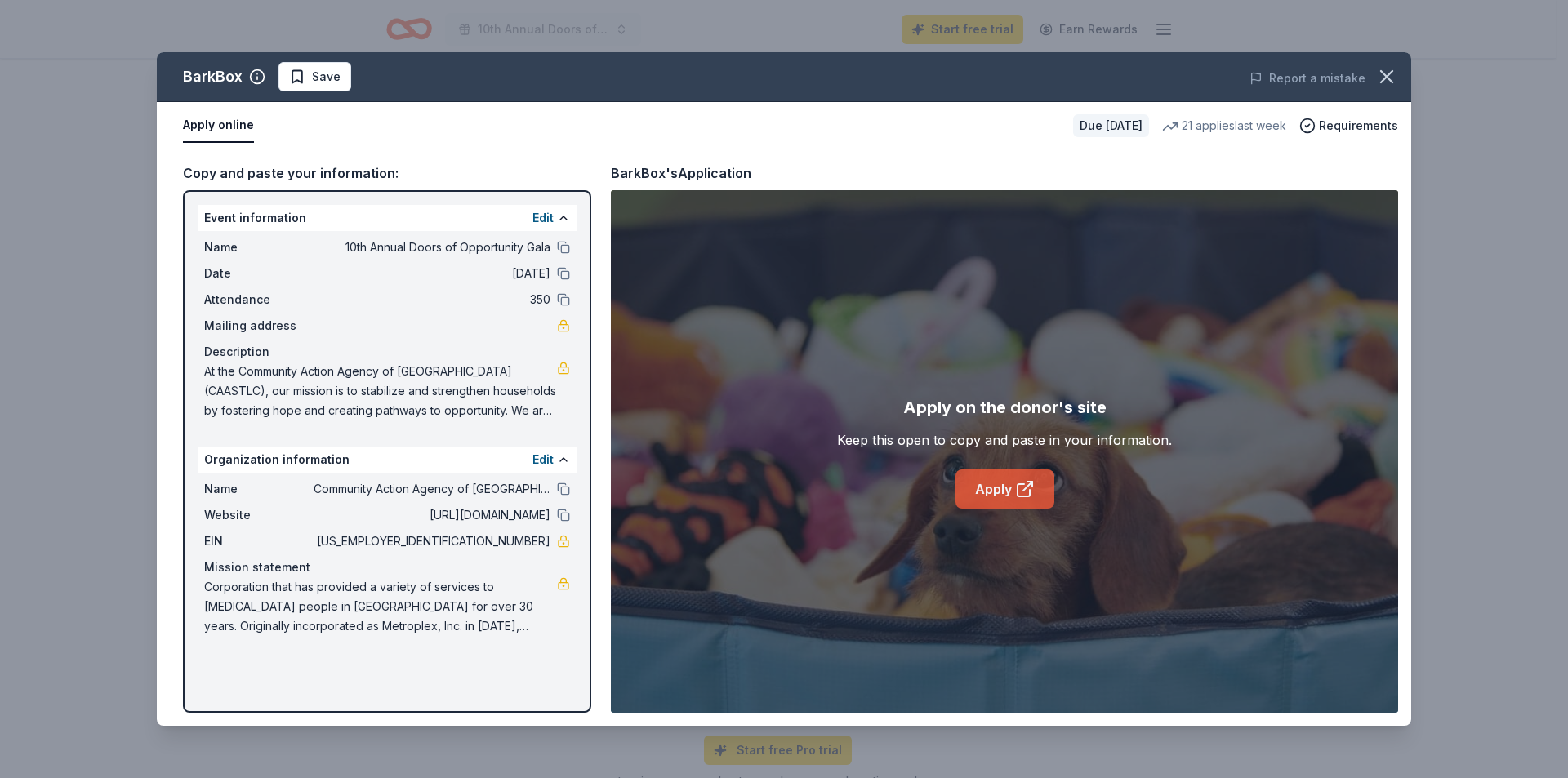
click at [986, 492] on link "Apply" at bounding box center [1005, 489] width 99 height 40
click at [1372, 71] on button "button" at bounding box center [1387, 77] width 36 height 36
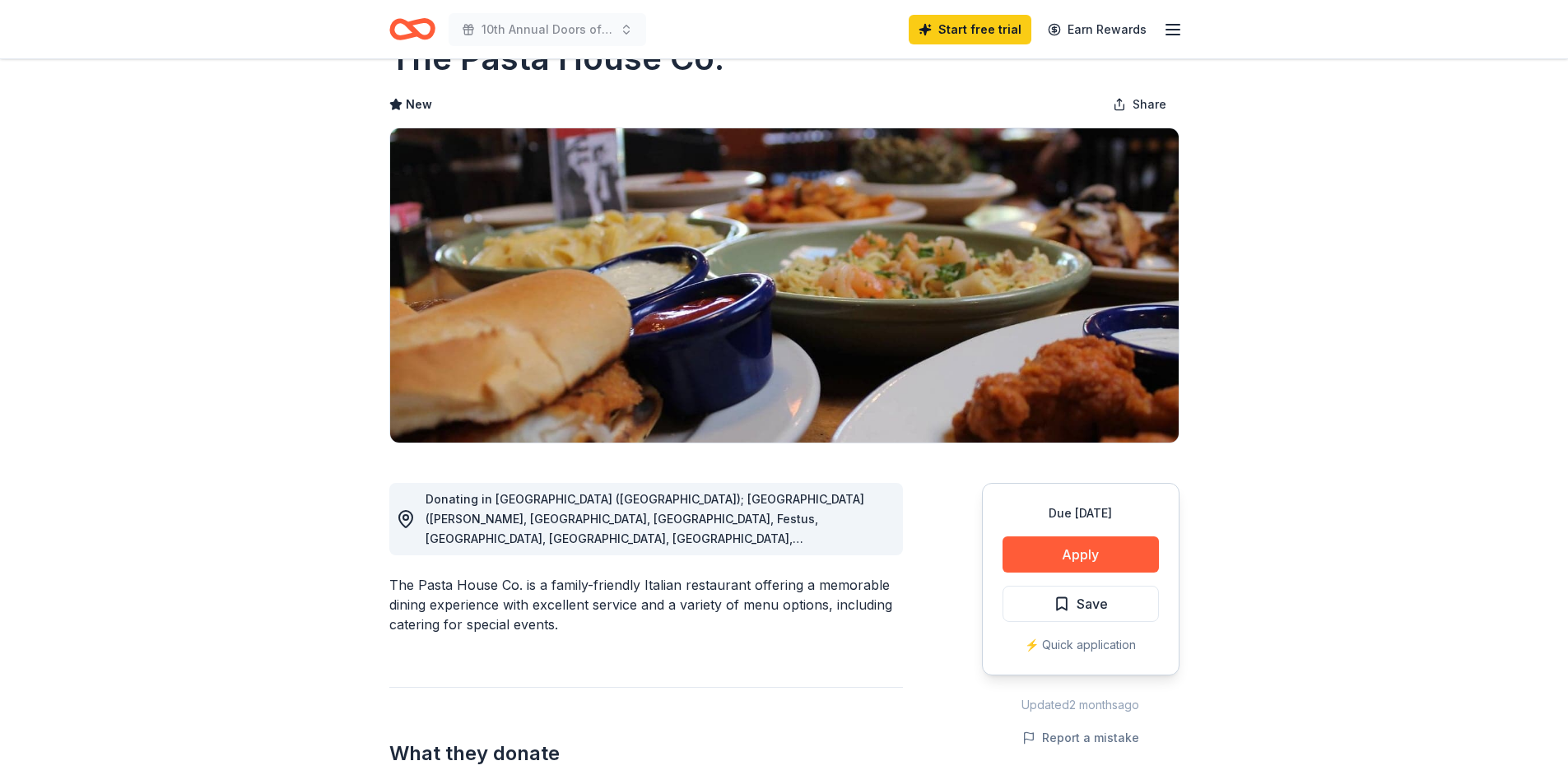
scroll to position [82, 0]
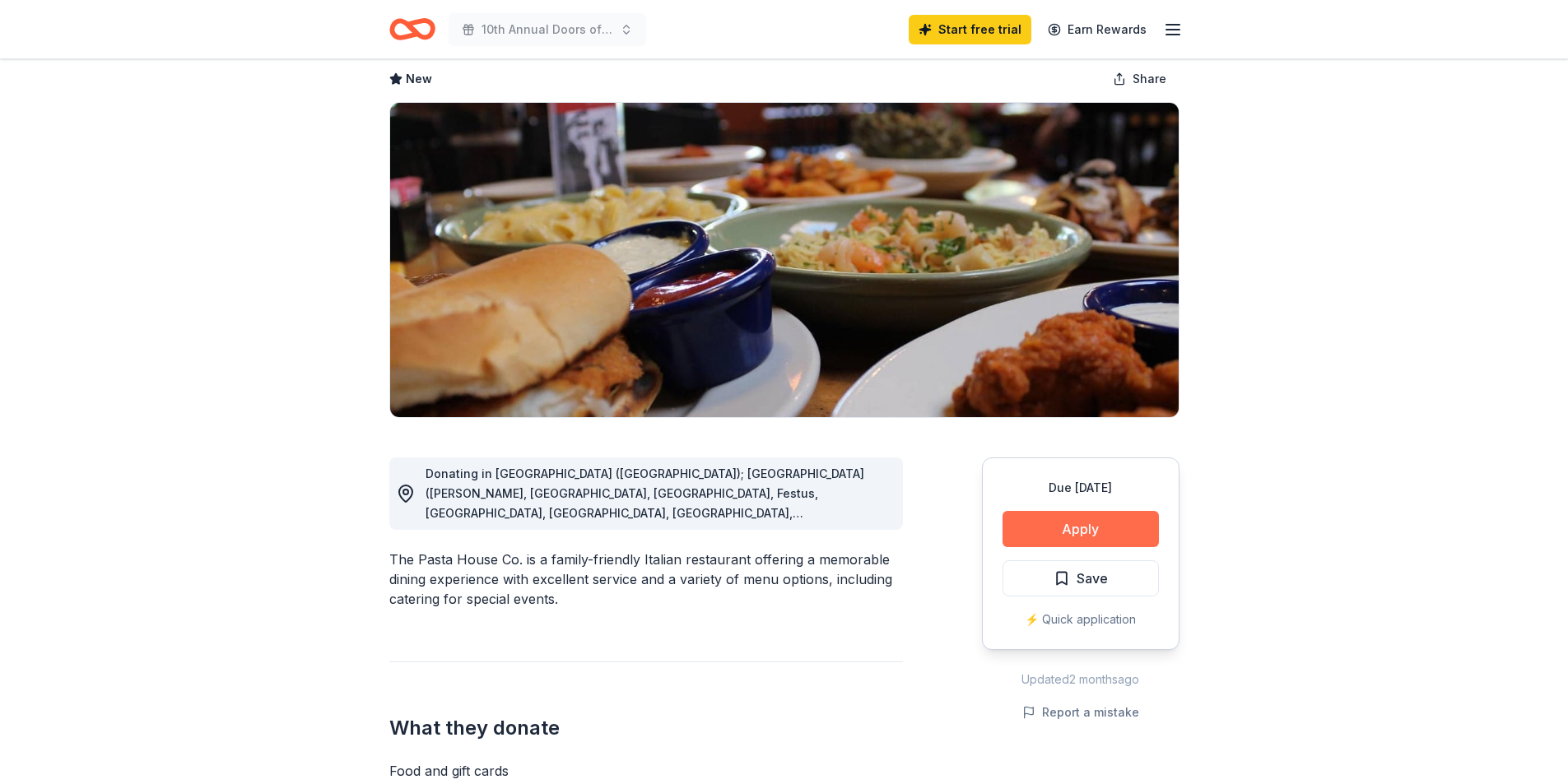
click at [1044, 525] on button "Apply" at bounding box center [1081, 530] width 156 height 36
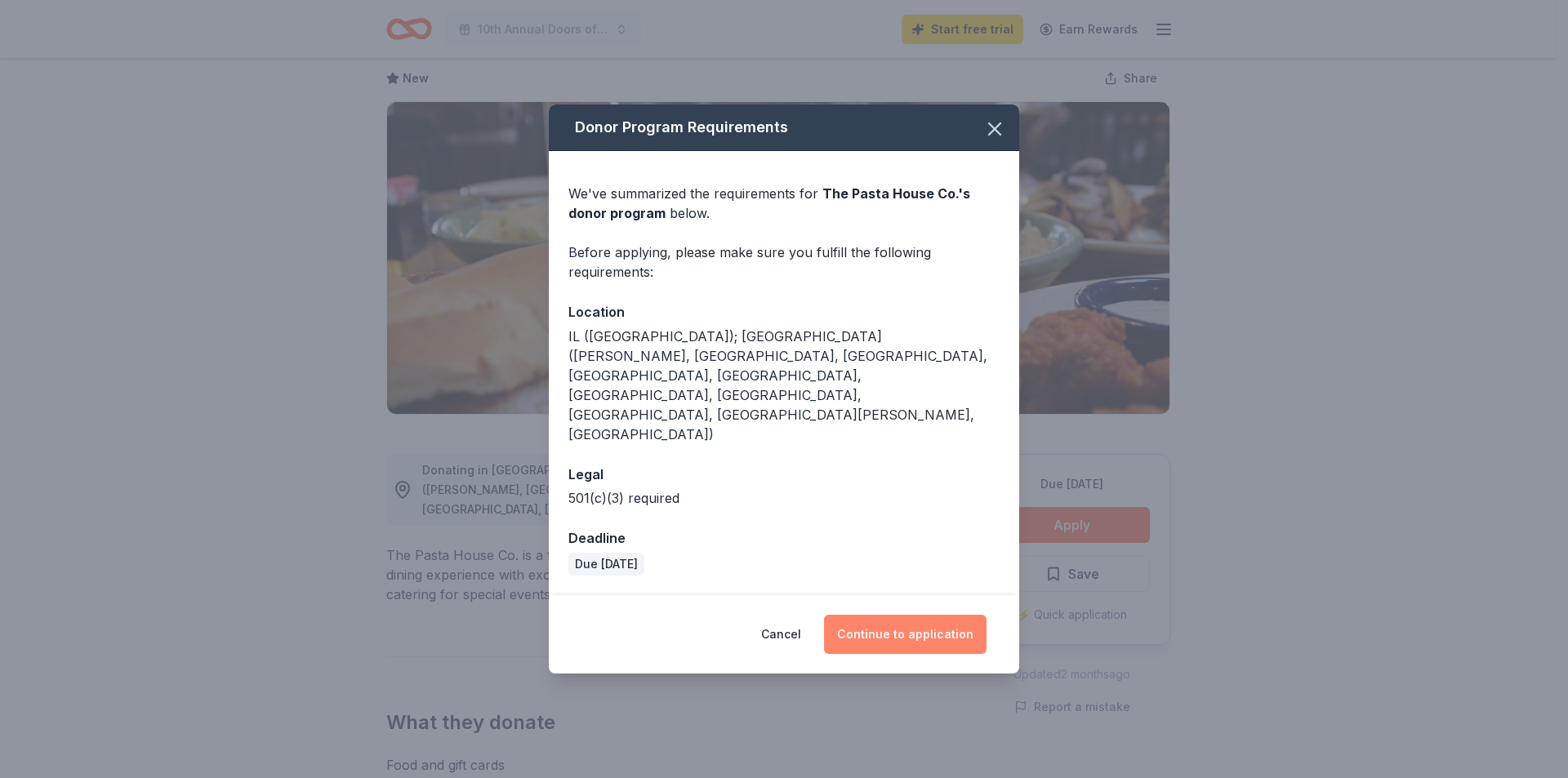
click at [919, 615] on button "Continue to application" at bounding box center [905, 635] width 163 height 40
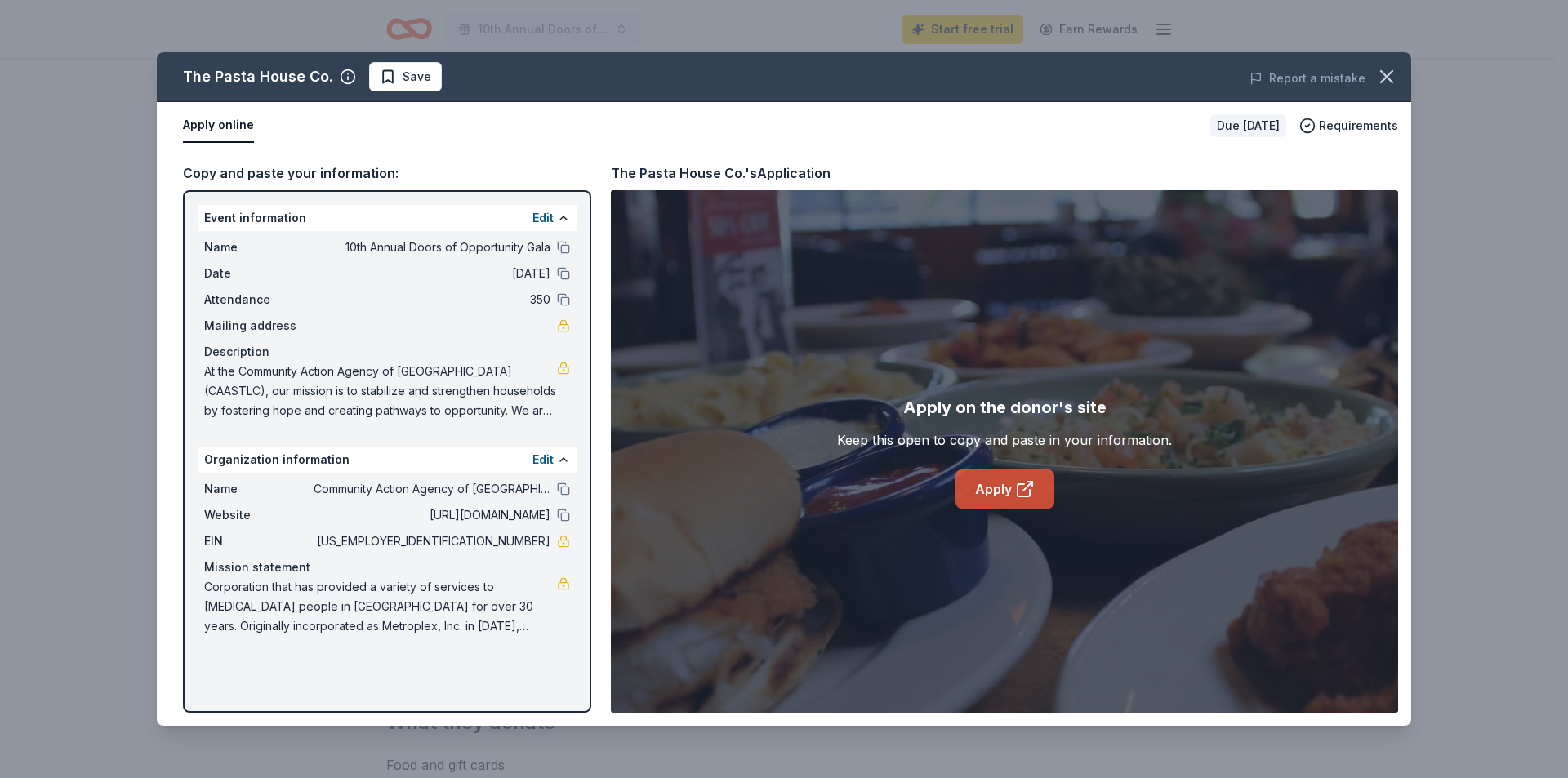
click at [989, 483] on link "Apply" at bounding box center [1005, 489] width 99 height 40
click at [1376, 79] on icon "button" at bounding box center [1386, 77] width 23 height 23
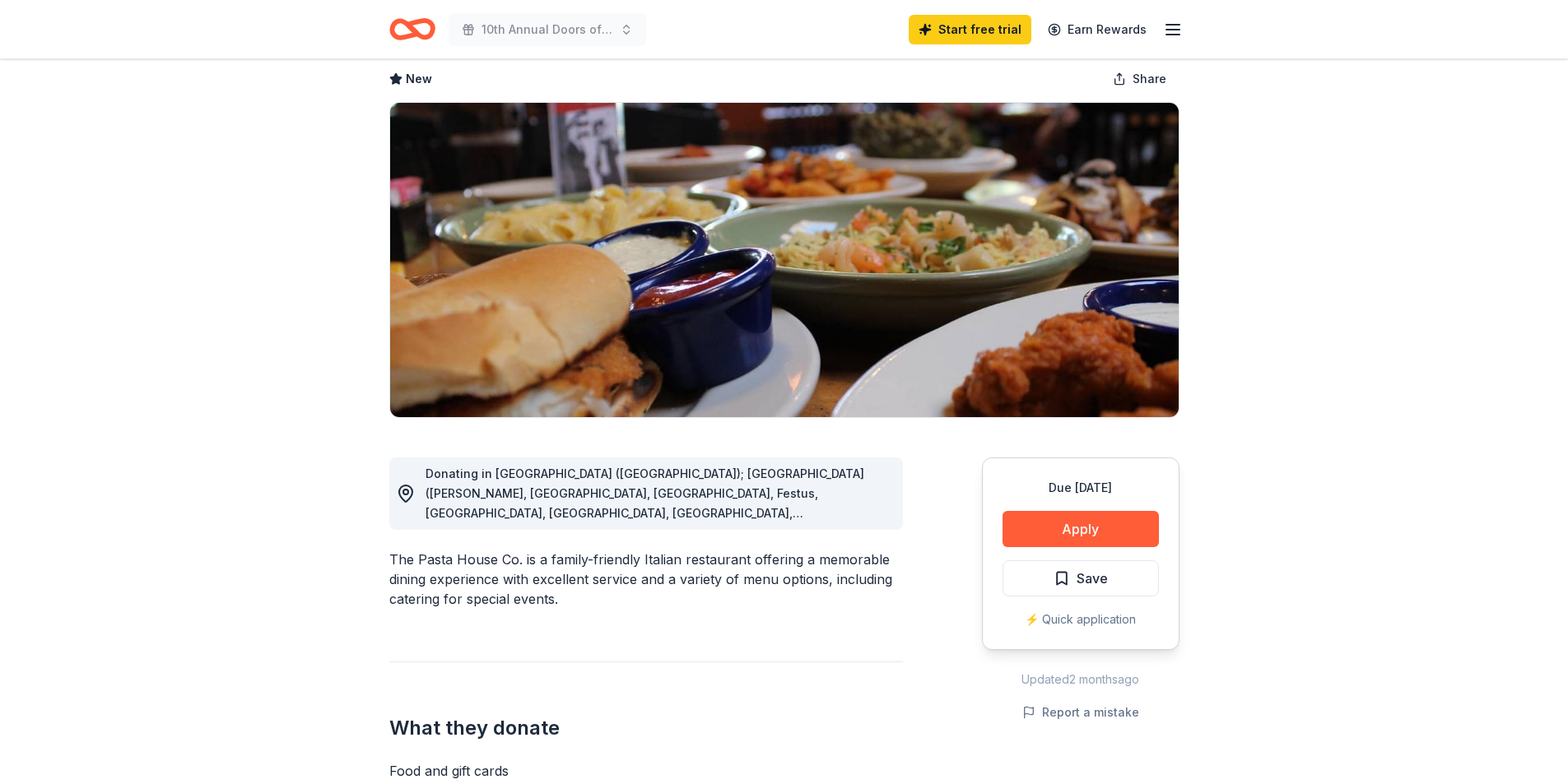
scroll to position [0, 0]
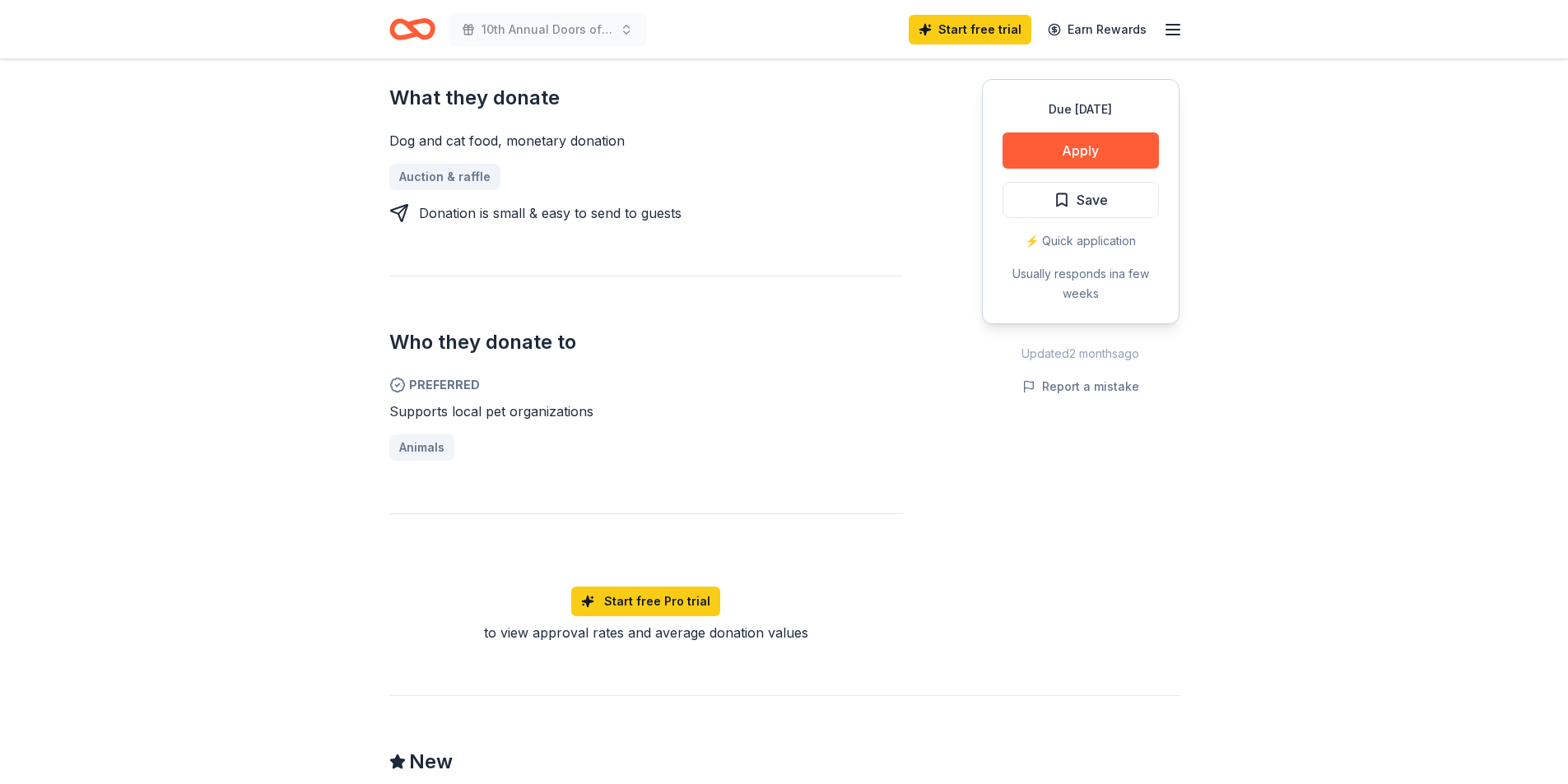
scroll to position [433, 0]
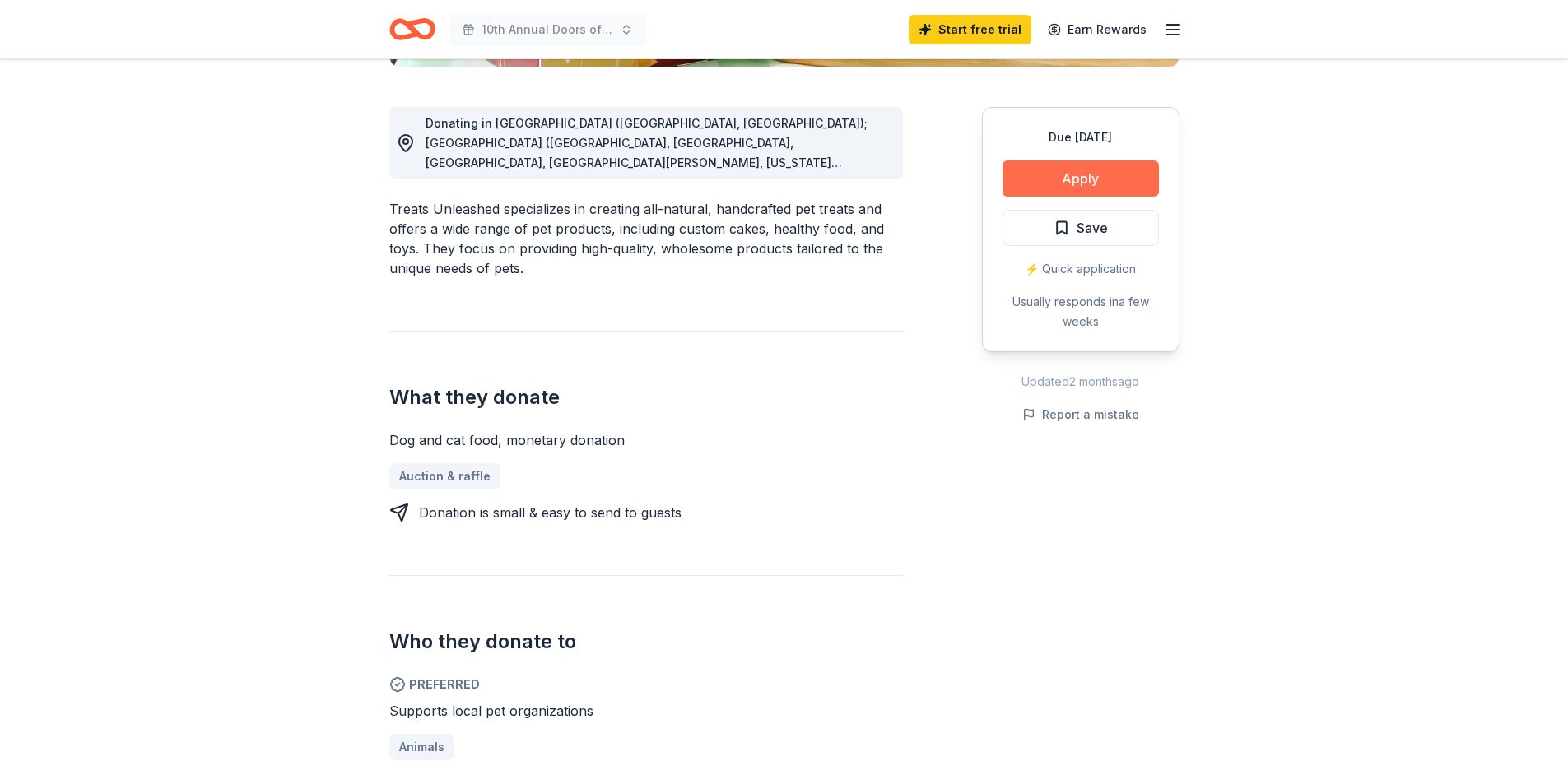
click at [1109, 170] on button "Apply" at bounding box center [1081, 179] width 156 height 36
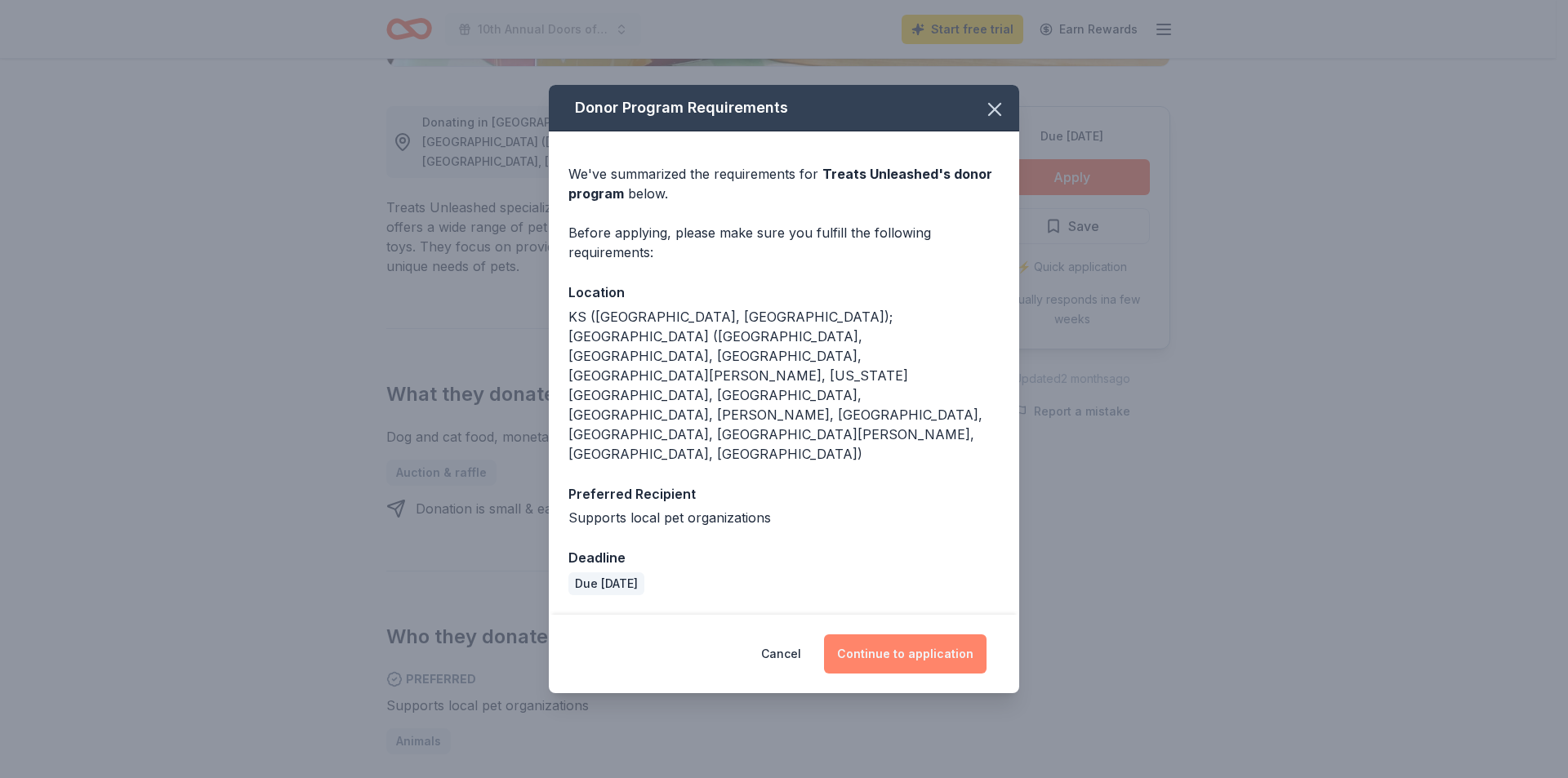
click at [929, 635] on button "Continue to application" at bounding box center [905, 655] width 163 height 40
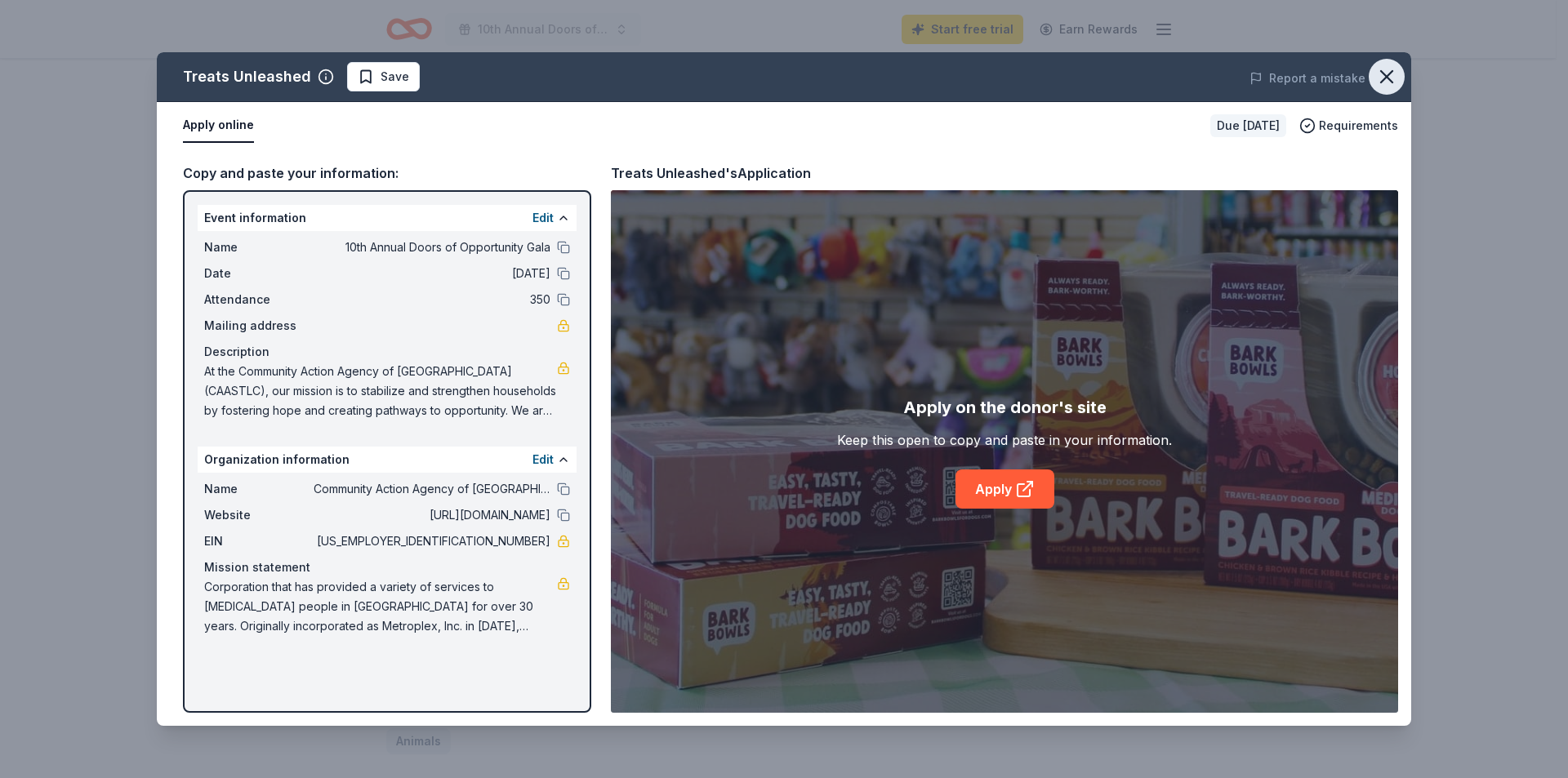
click at [1403, 78] on button "button" at bounding box center [1387, 77] width 36 height 36
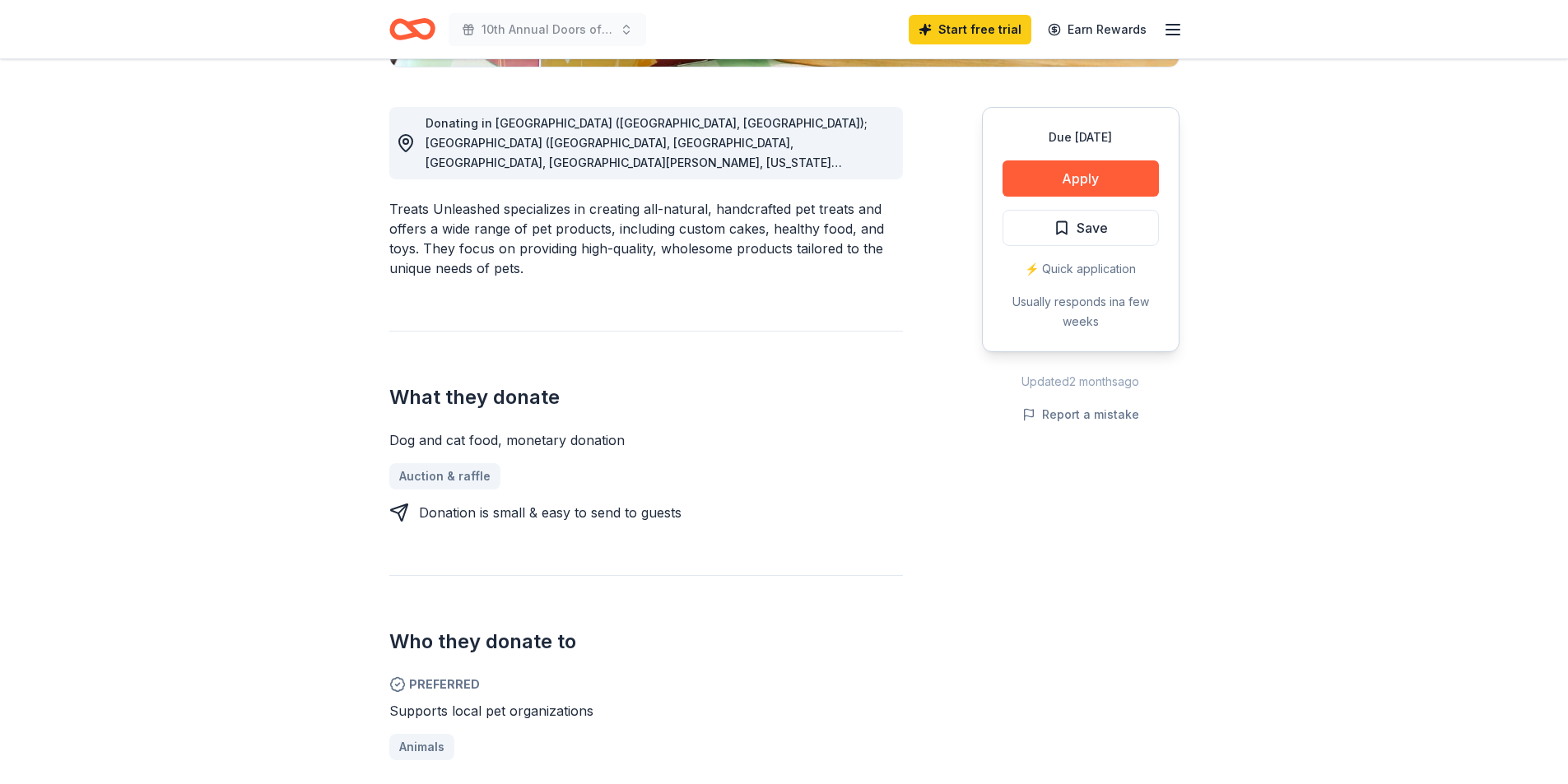
scroll to position [0, 0]
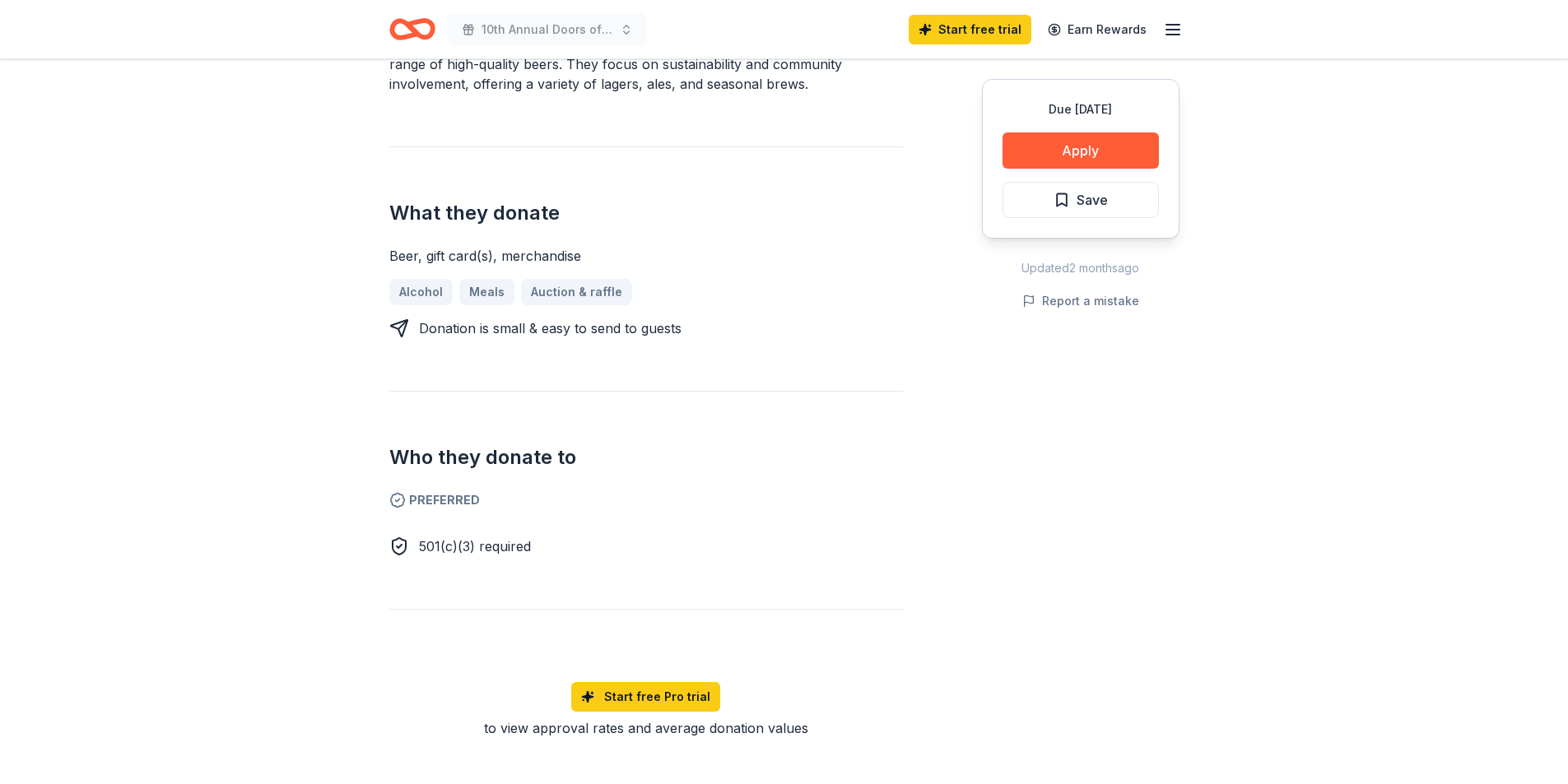
scroll to position [576, 0]
click at [1044, 153] on button "Apply" at bounding box center [1081, 151] width 156 height 36
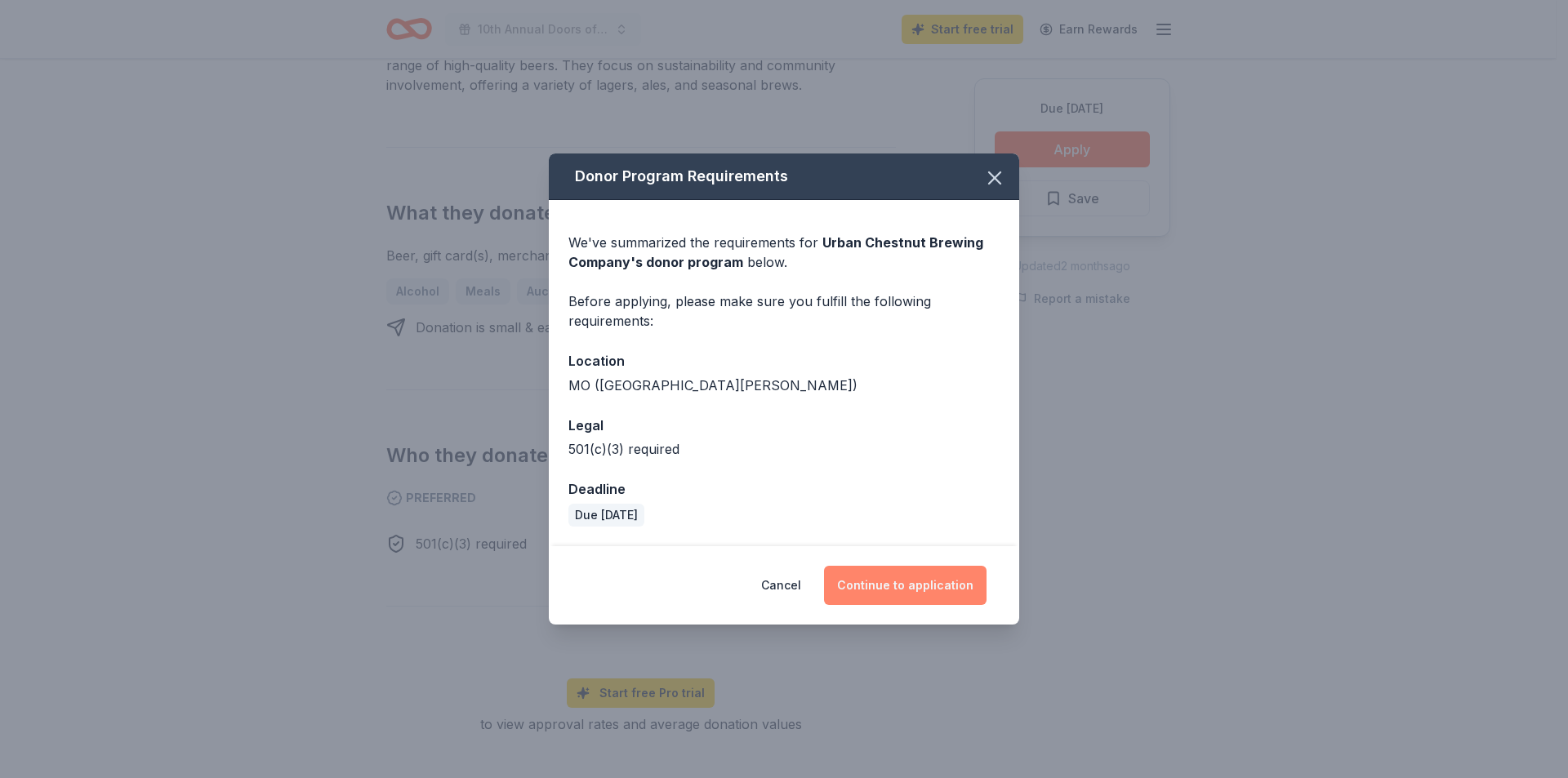
click at [896, 579] on button "Continue to application" at bounding box center [905, 586] width 163 height 40
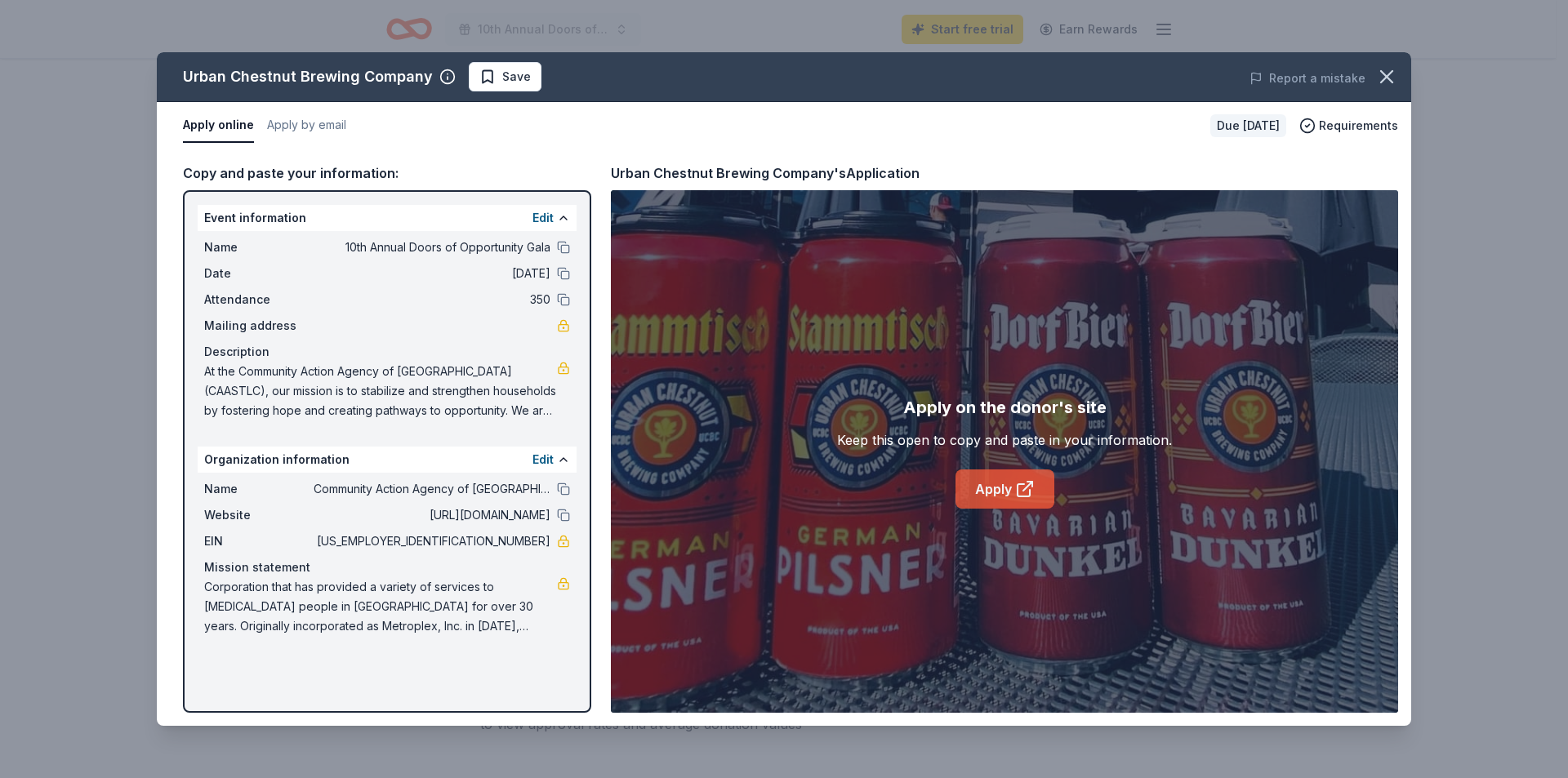
click at [987, 480] on link "Apply" at bounding box center [1005, 489] width 99 height 40
click at [1397, 76] on icon "button" at bounding box center [1386, 77] width 23 height 23
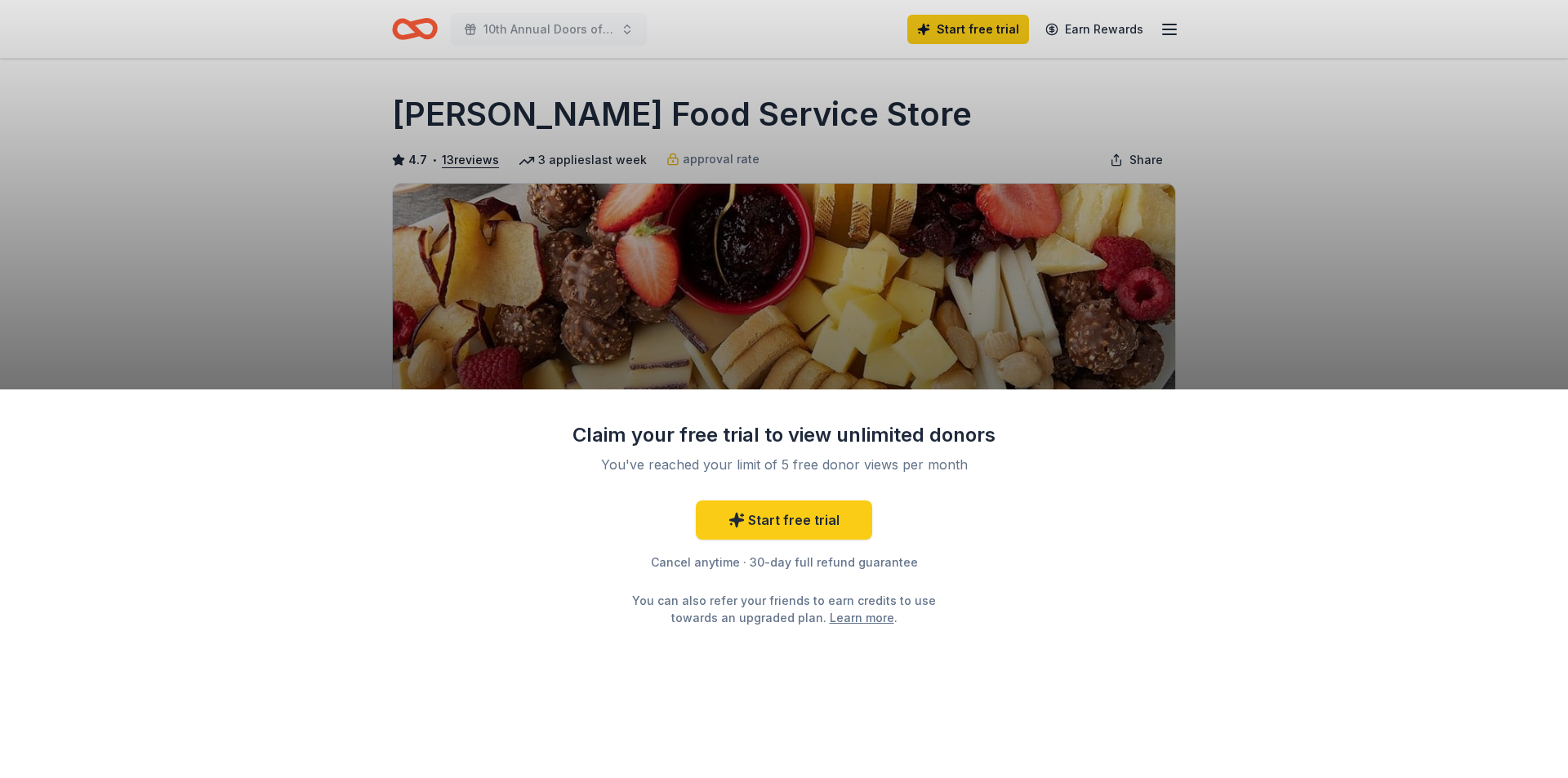
click at [1548, 410] on div "Claim your free trial to view unlimited donors You've reached your limit of 5 f…" at bounding box center [784, 584] width 1568 height 389
click at [1518, 325] on div "Claim your free trial to view unlimited donors You've reached your limit of 5 f…" at bounding box center [784, 389] width 1568 height 778
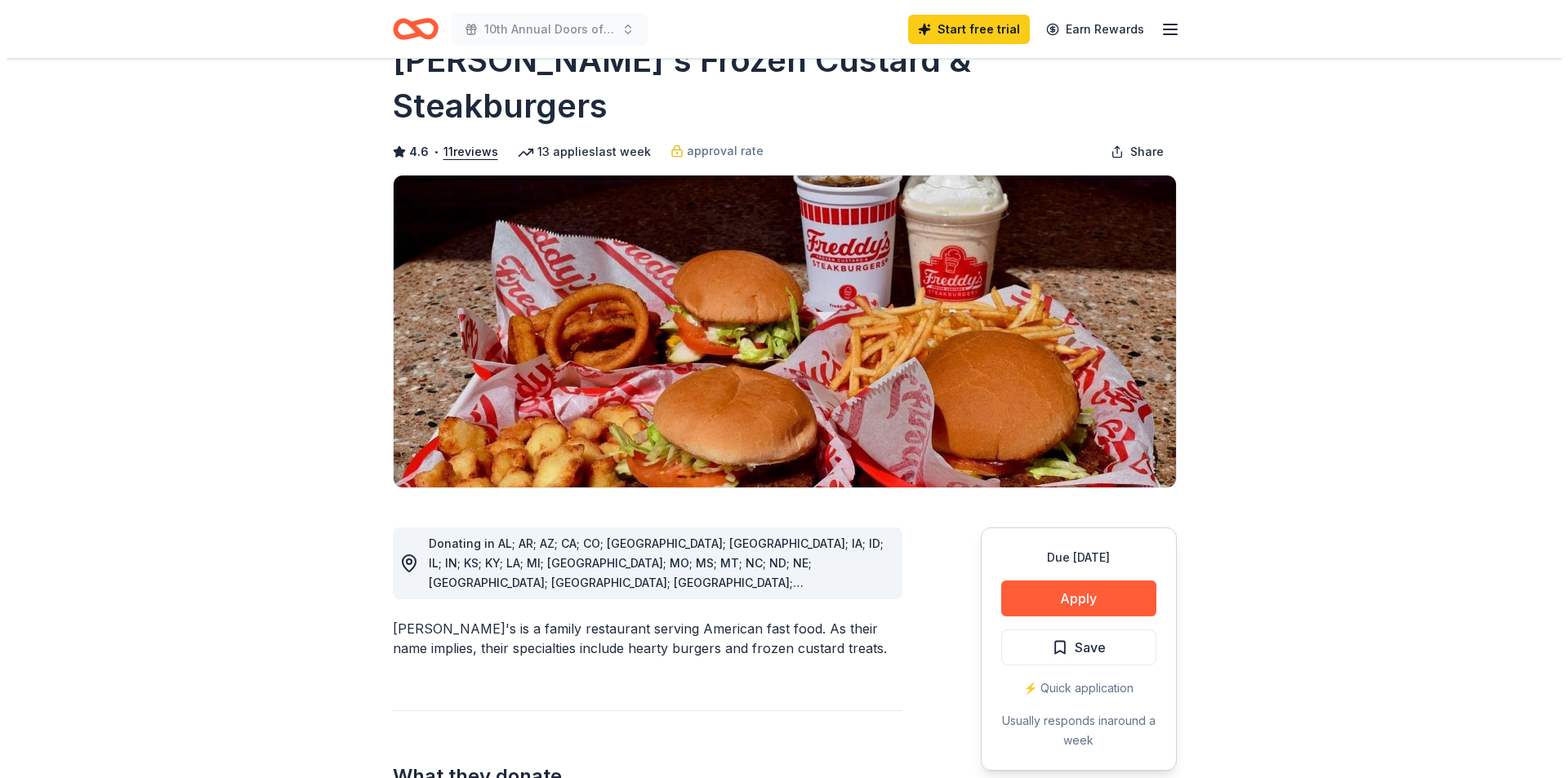
scroll to position [82, 0]
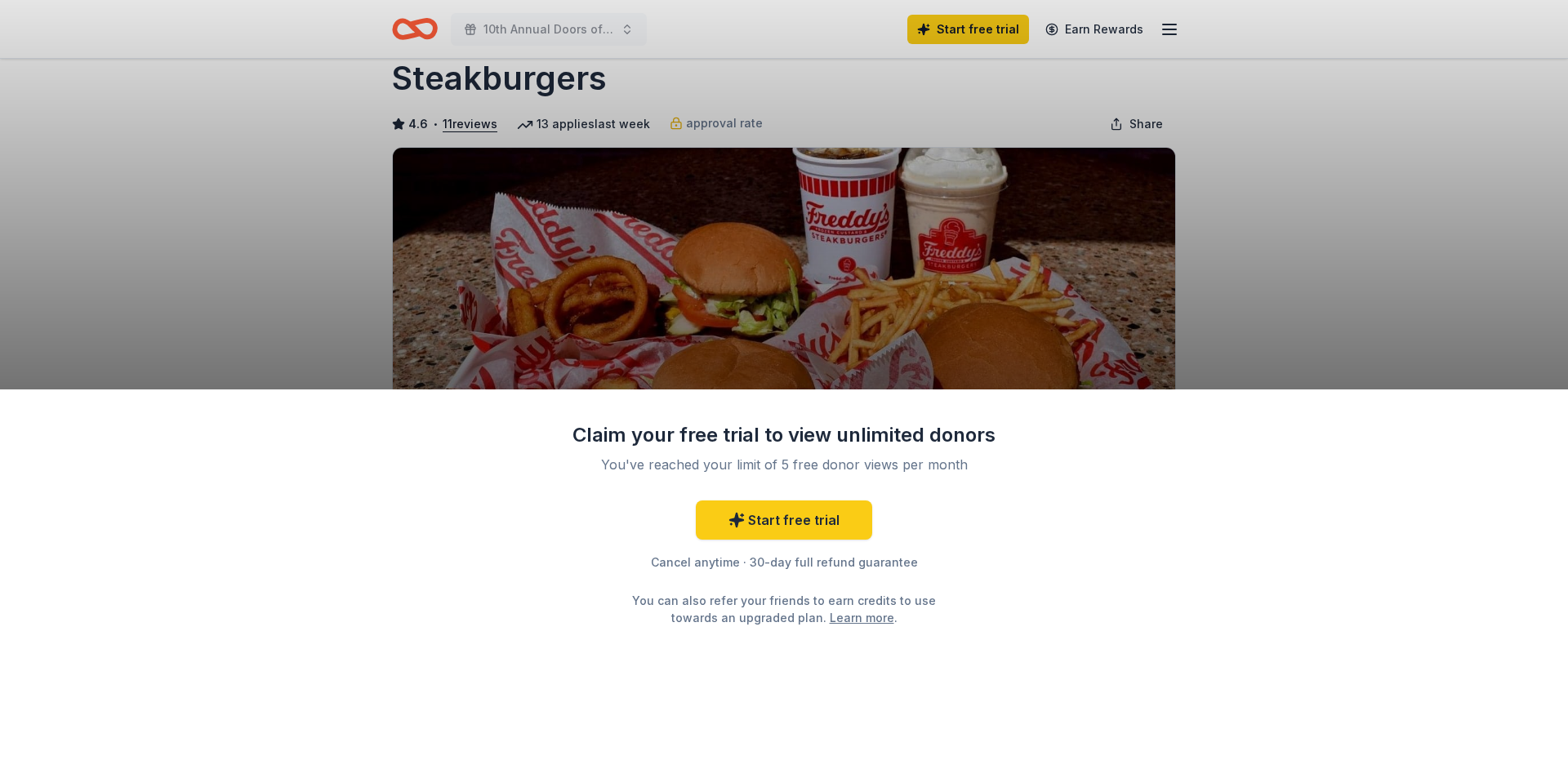
click at [1418, 275] on div "Claim your free trial to view unlimited donors You've reached your limit of 5 f…" at bounding box center [784, 389] width 1568 height 778
click at [172, 221] on div "Claim your free trial to view unlimited donors You've reached your limit of 5 f…" at bounding box center [784, 389] width 1568 height 778
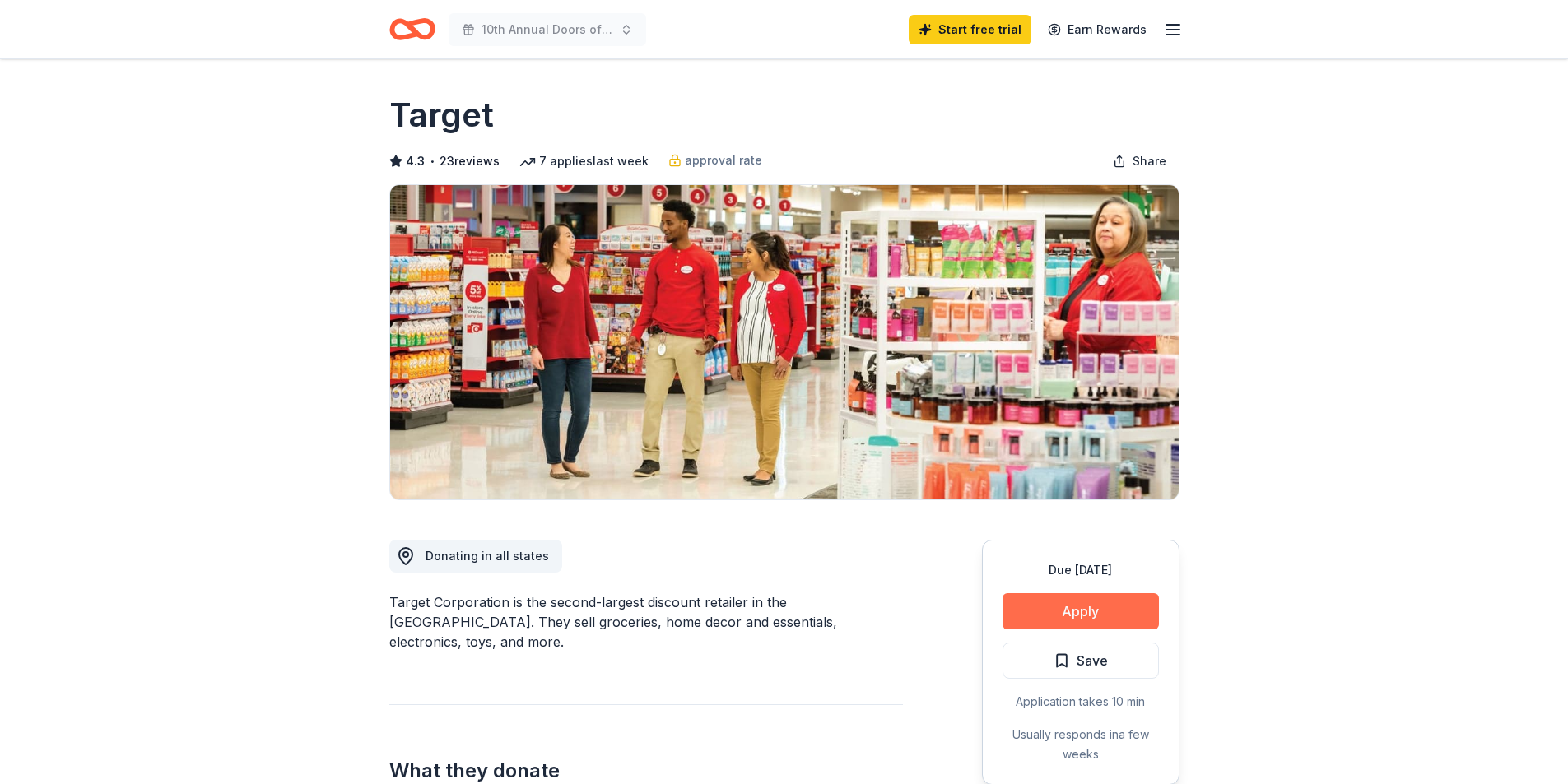
click at [1043, 605] on button "Apply" at bounding box center [1081, 611] width 156 height 36
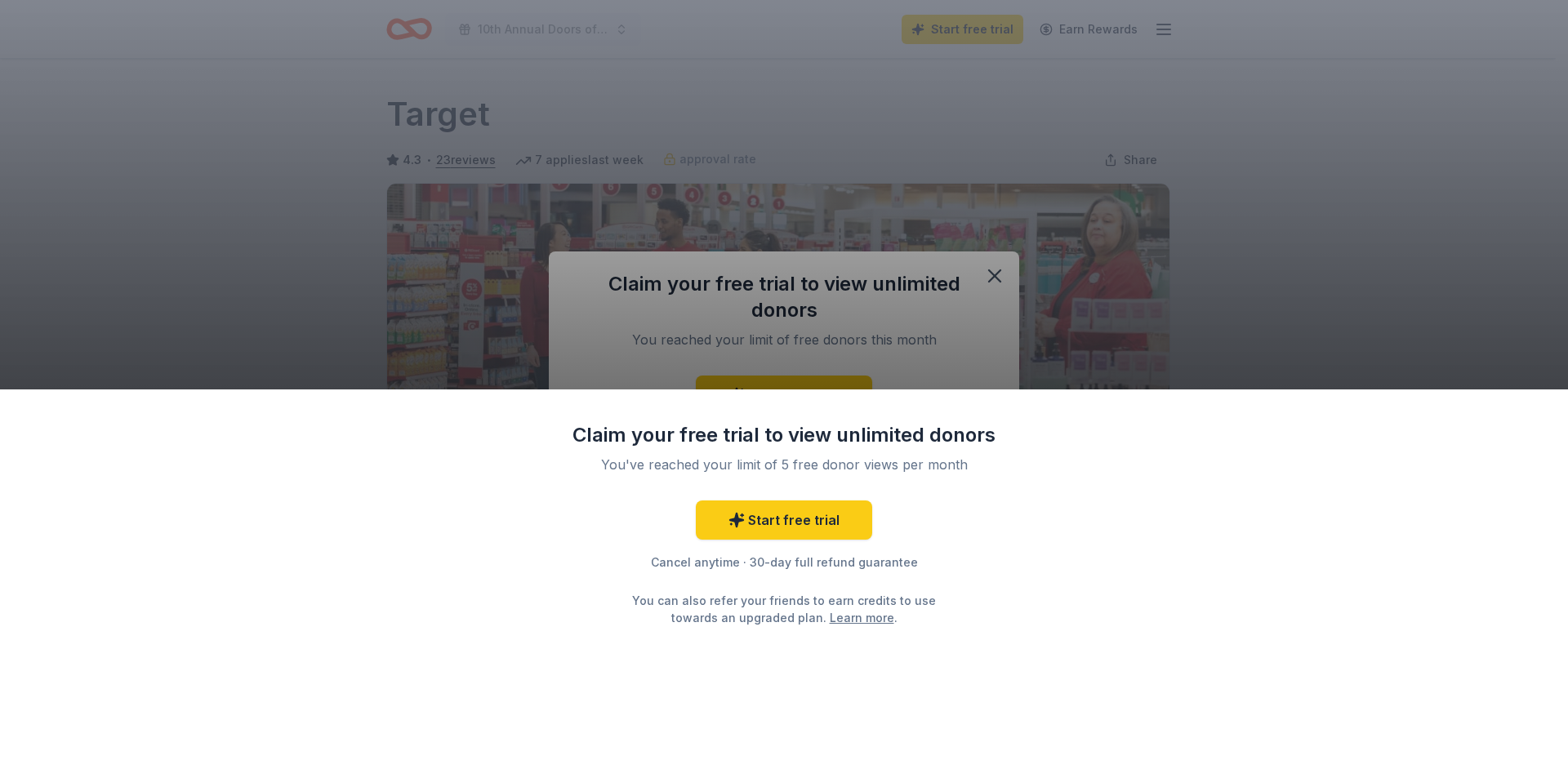
click at [998, 271] on div "Claim your free trial to view unlimited donors You've reached your limit of 5 f…" at bounding box center [784, 389] width 1568 height 778
click at [988, 278] on div "Claim your free trial to view unlimited donors You've reached your limit of 5 f…" at bounding box center [784, 389] width 1568 height 778
